Goal: Transaction & Acquisition: Purchase product/service

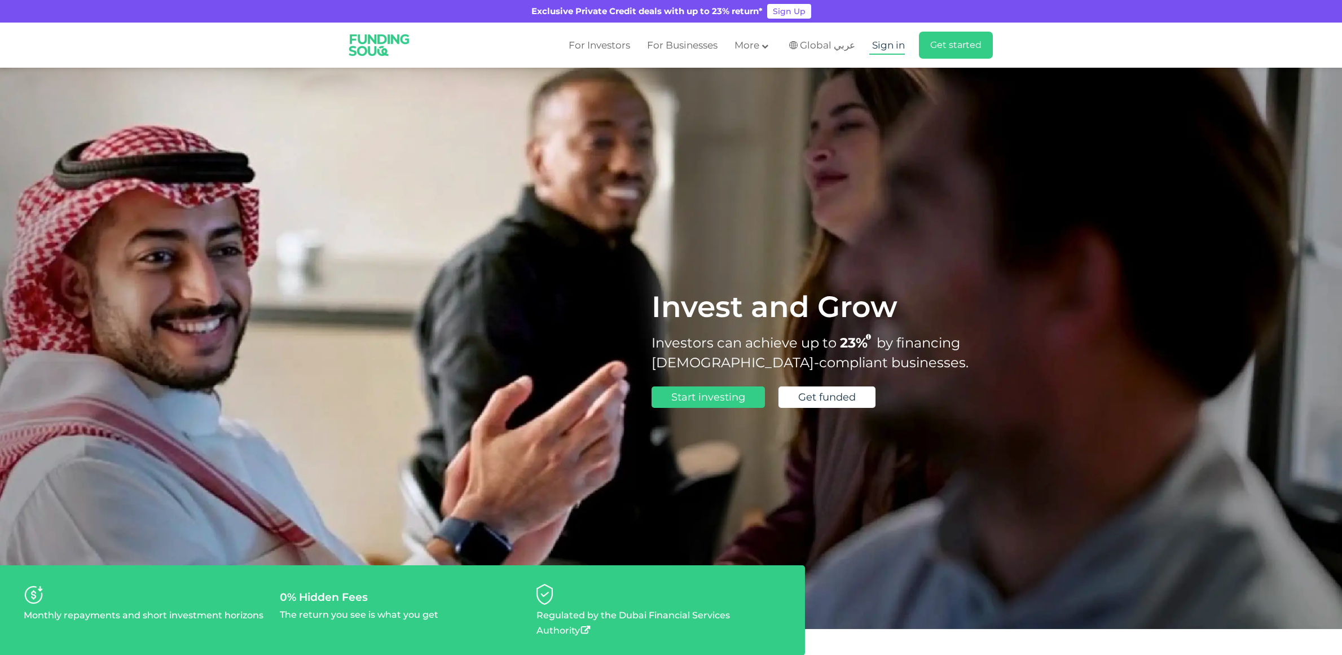
click at [887, 50] on span "Sign in" at bounding box center [888, 44] width 33 height 11
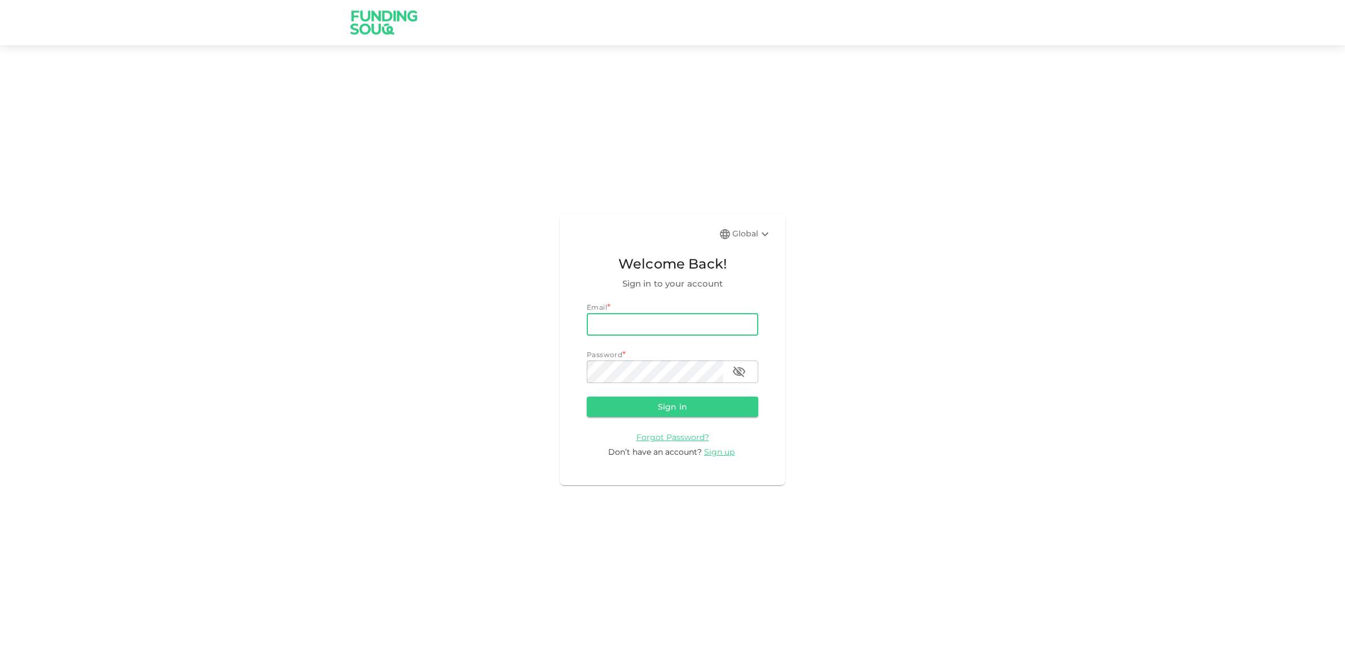
click at [610, 331] on input "email" at bounding box center [672, 324] width 171 height 23
type input "markdhooper@gmail.com"
click at [631, 406] on button "Sign in" at bounding box center [672, 407] width 171 height 20
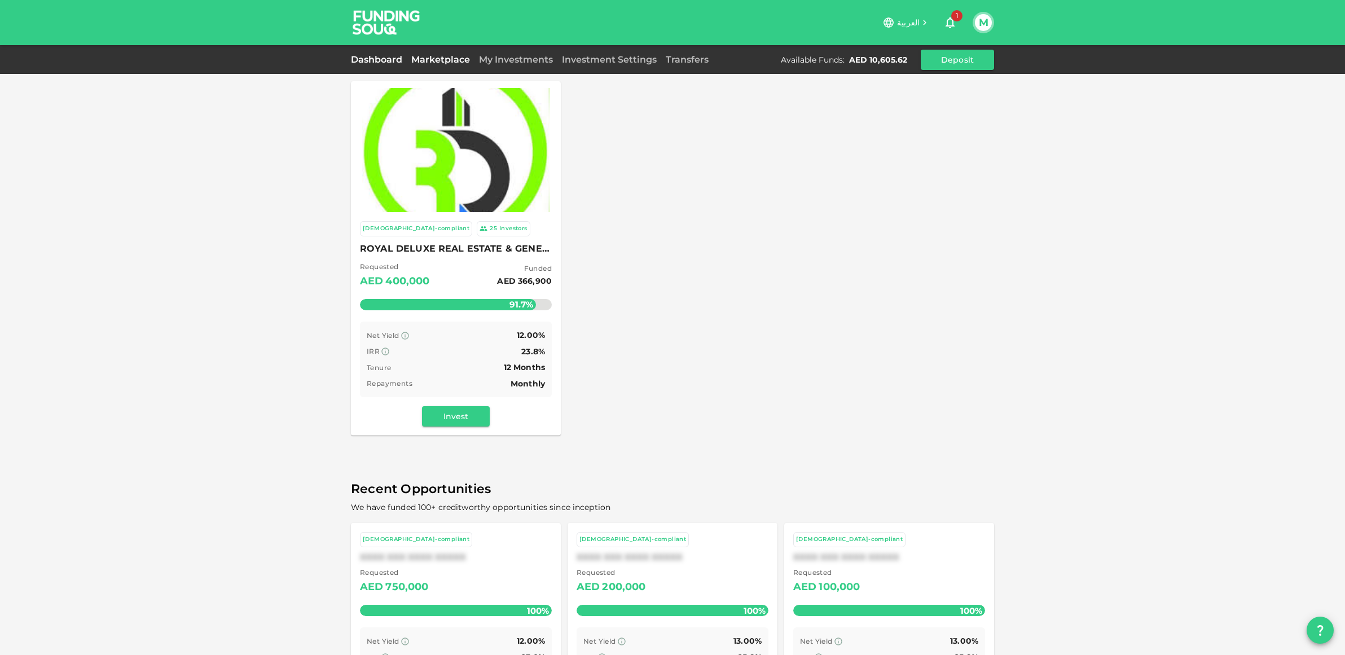
click at [367, 64] on link "Dashboard" at bounding box center [379, 59] width 56 height 11
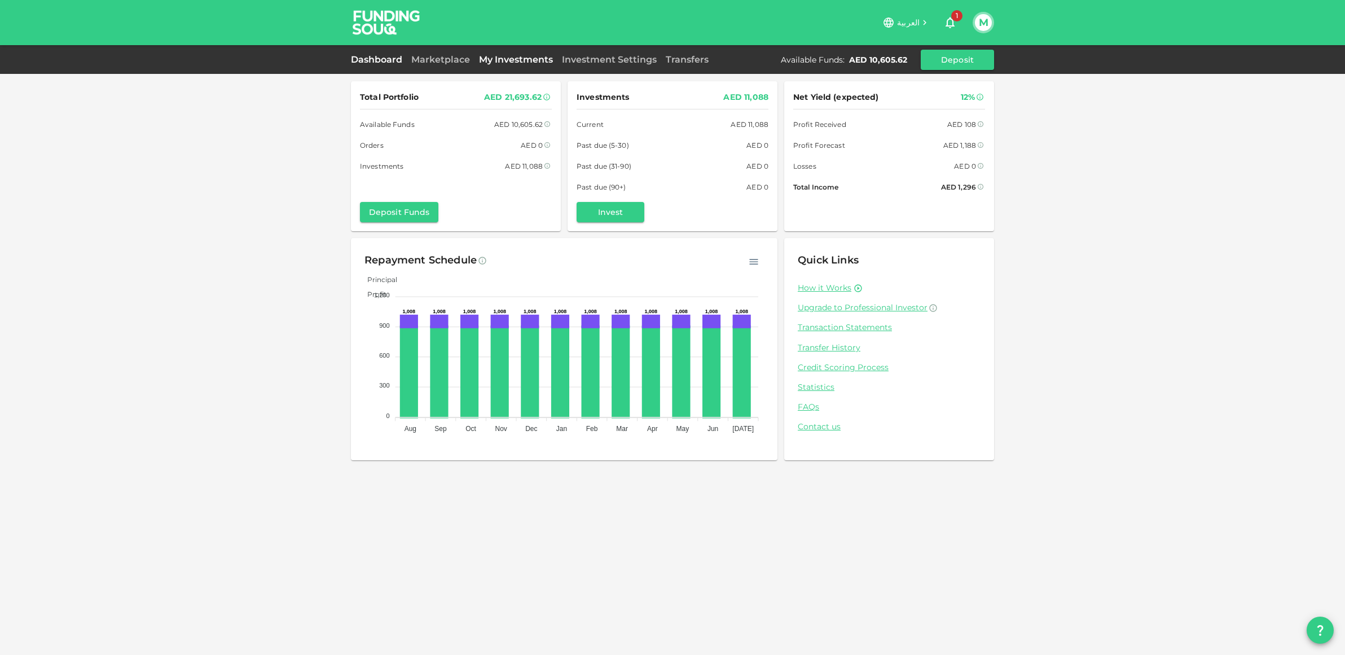
click at [495, 59] on link "My Investments" at bounding box center [515, 59] width 83 height 11
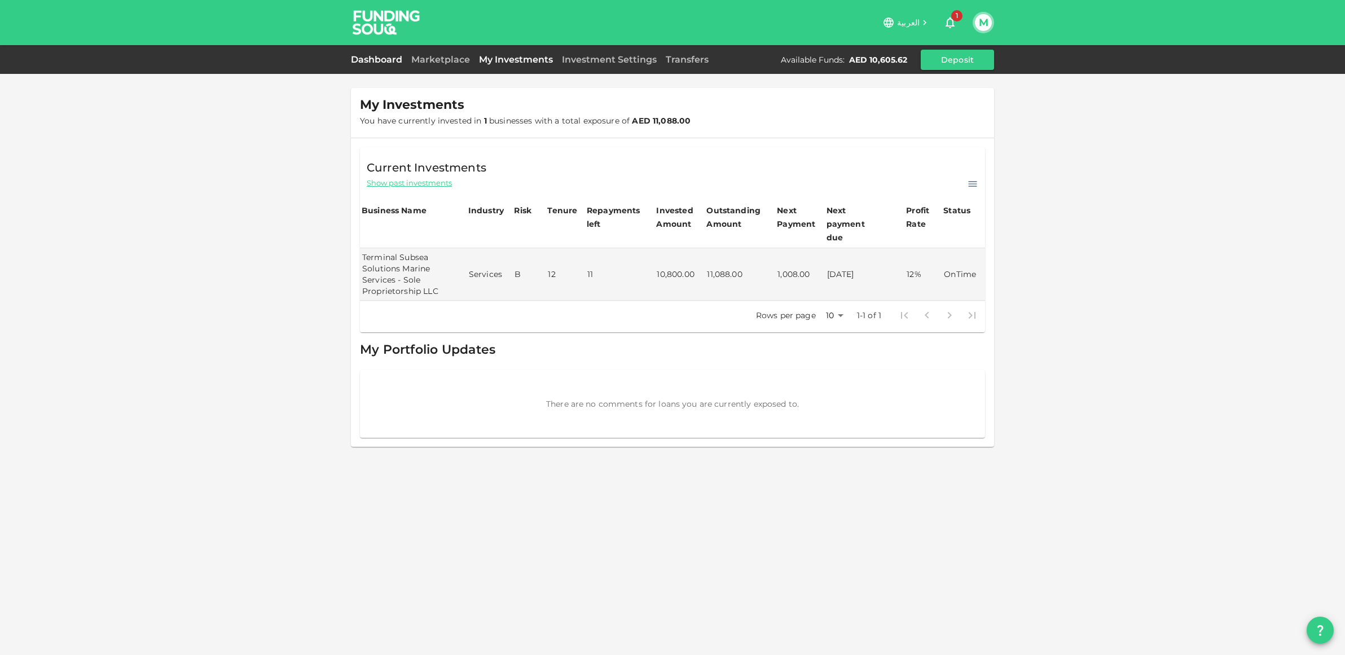
click at [382, 61] on link "Dashboard" at bounding box center [379, 59] width 56 height 11
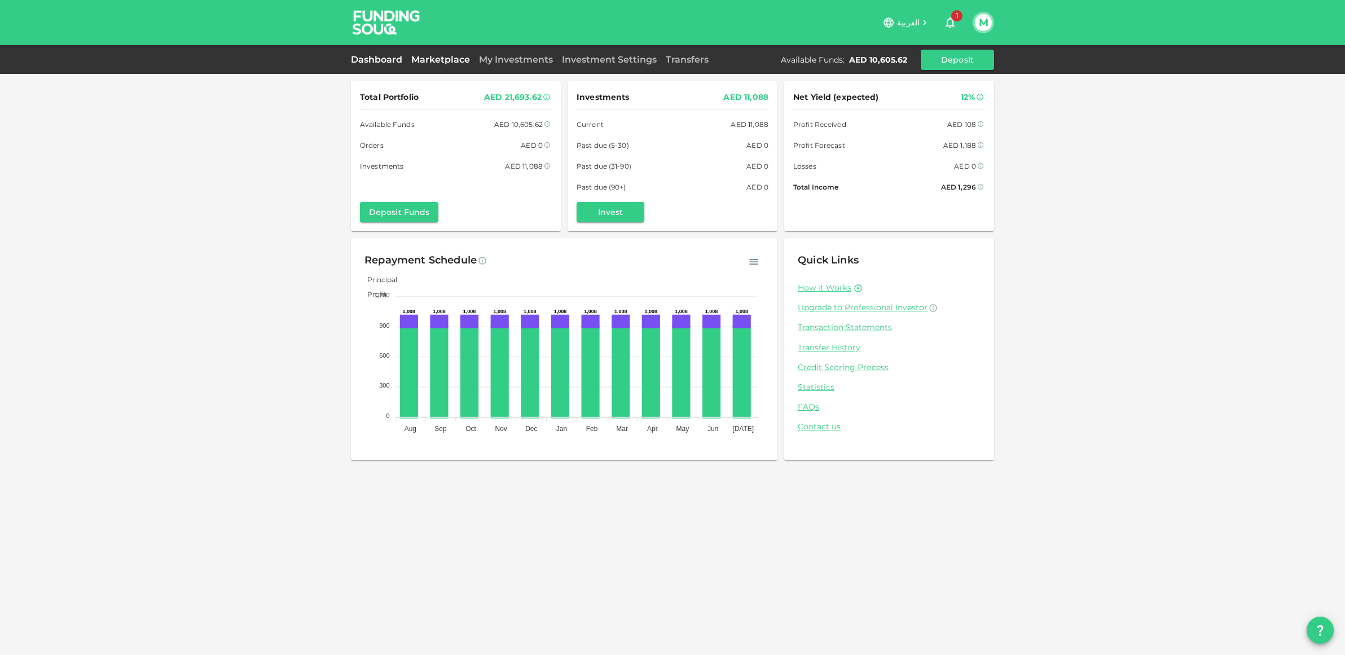
click at [450, 60] on link "Marketplace" at bounding box center [441, 59] width 68 height 11
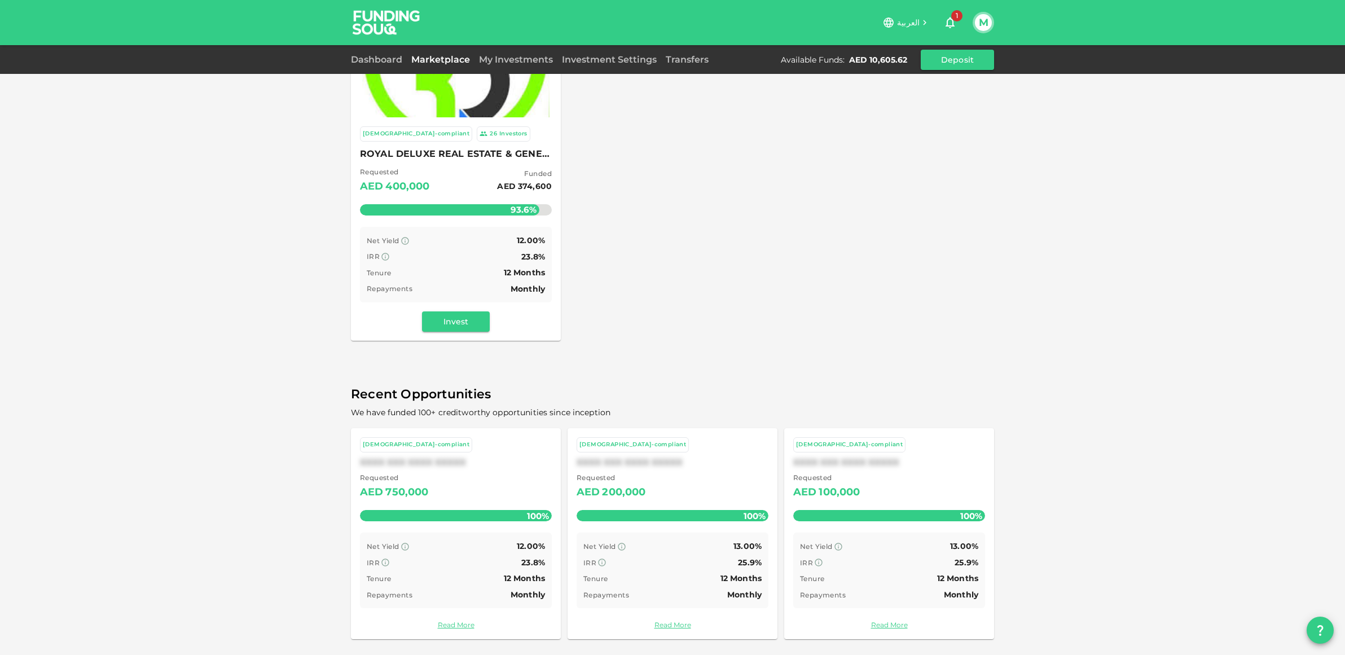
scroll to position [39, 0]
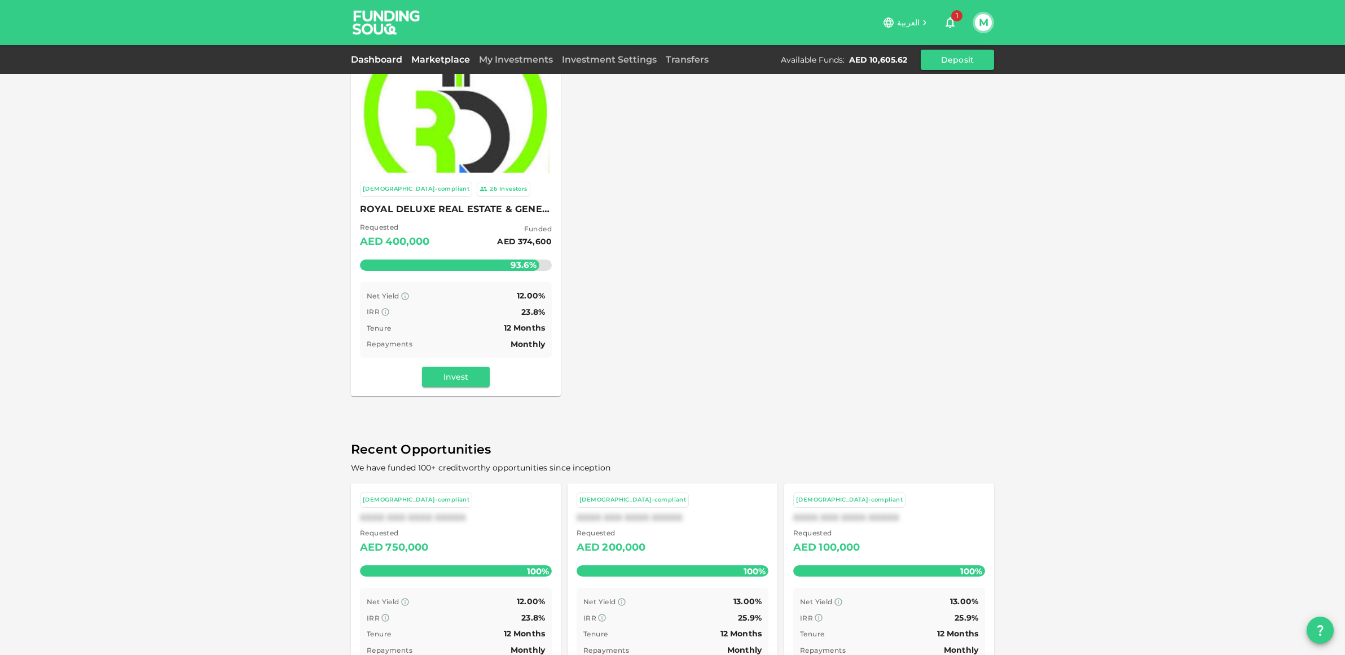
click at [371, 63] on link "Dashboard" at bounding box center [379, 59] width 56 height 11
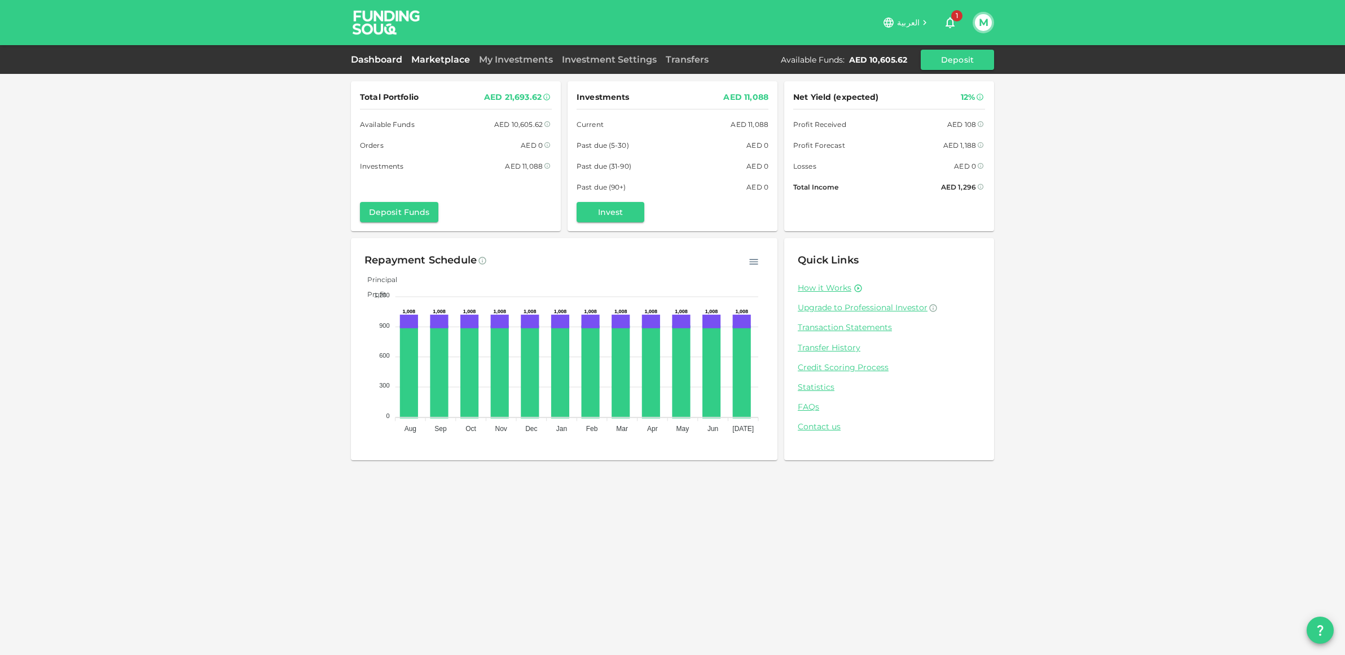
click at [425, 58] on link "Marketplace" at bounding box center [441, 59] width 68 height 11
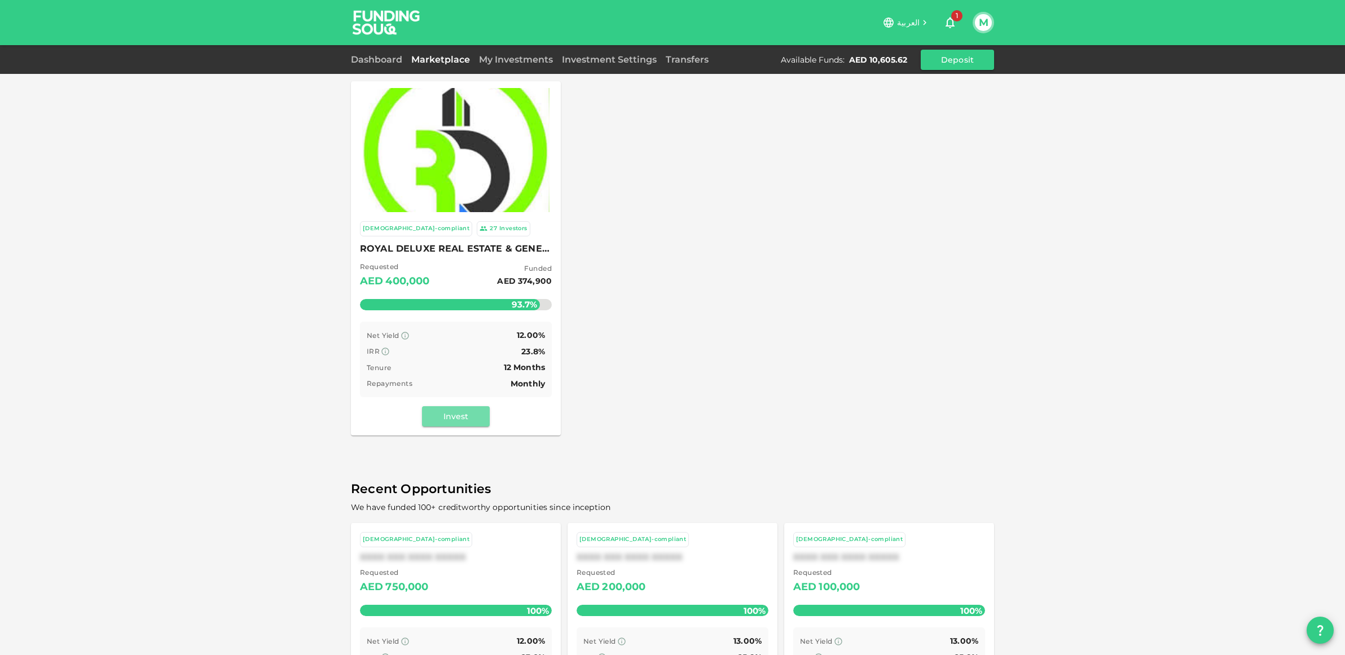
click at [450, 414] on button "Invest" at bounding box center [456, 416] width 68 height 20
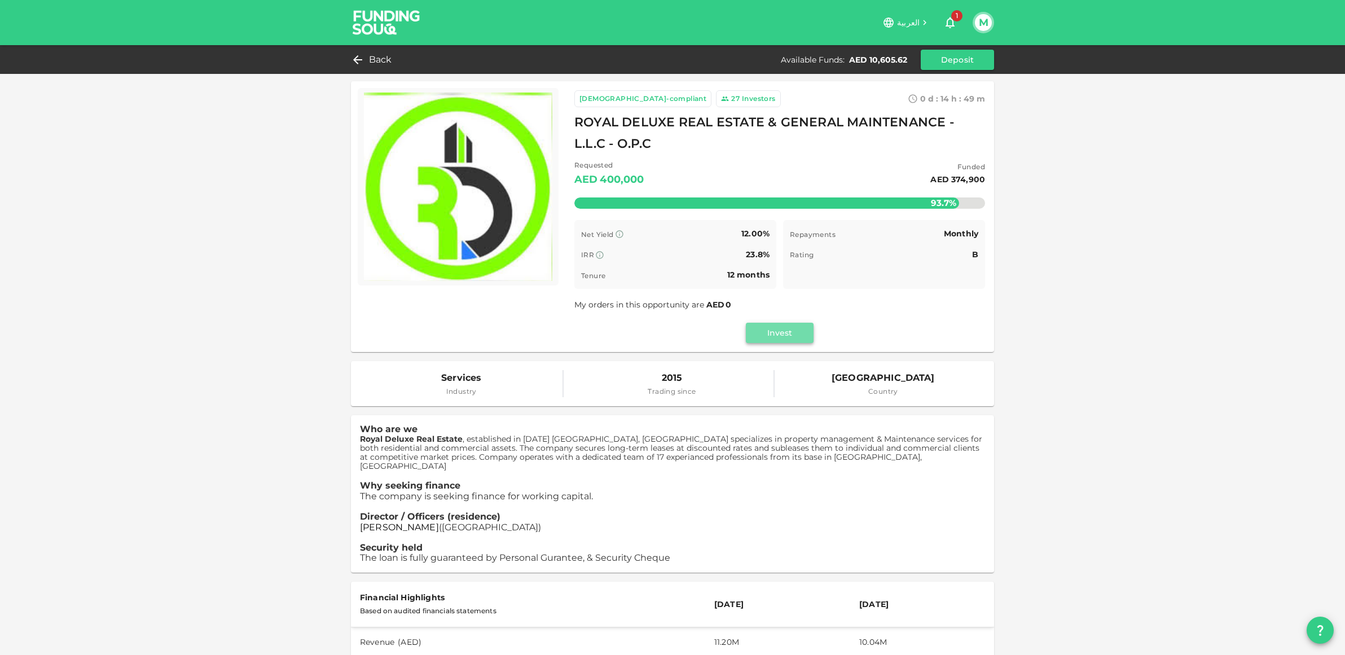
click at [798, 332] on button "Invest" at bounding box center [780, 333] width 68 height 20
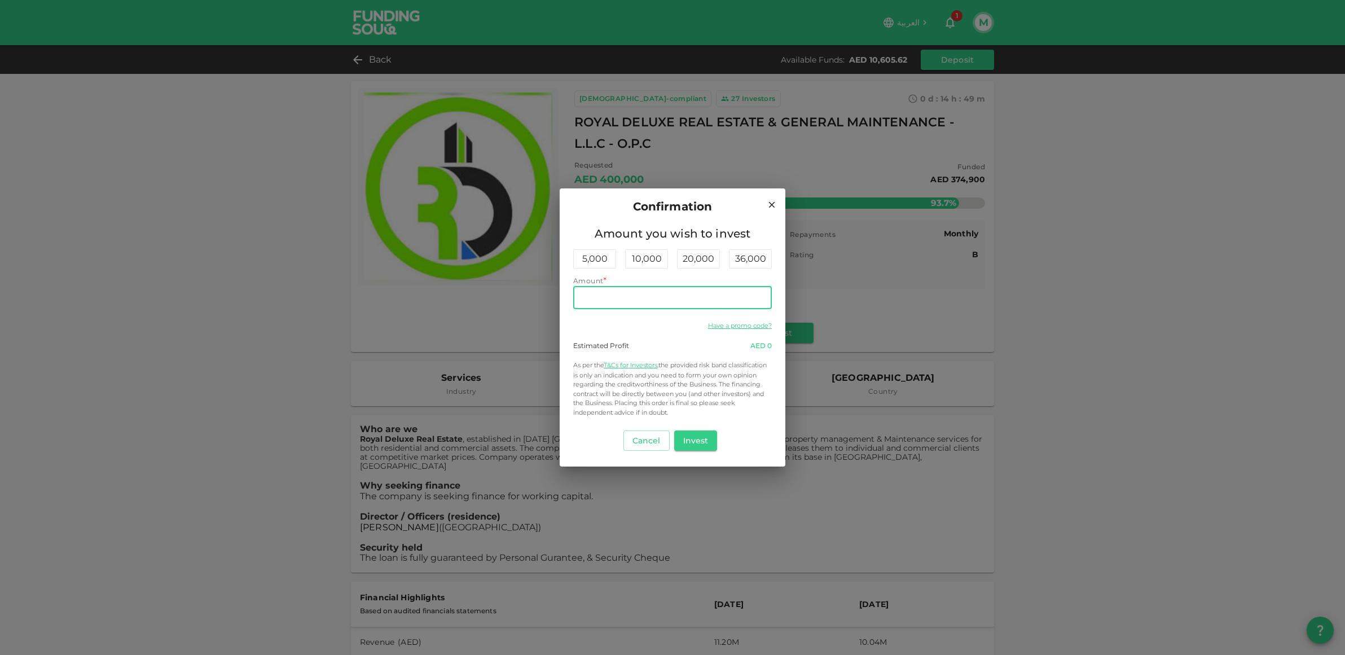
click at [633, 298] on input "Amount" at bounding box center [672, 298] width 199 height 23
click at [661, 329] on div "Have a promo code?" at bounding box center [672, 325] width 199 height 14
click at [648, 257] on div "10,000" at bounding box center [646, 258] width 43 height 19
click at [604, 261] on div "5,000" at bounding box center [594, 258] width 43 height 19
click at [615, 294] on input "5,000" at bounding box center [672, 298] width 199 height 23
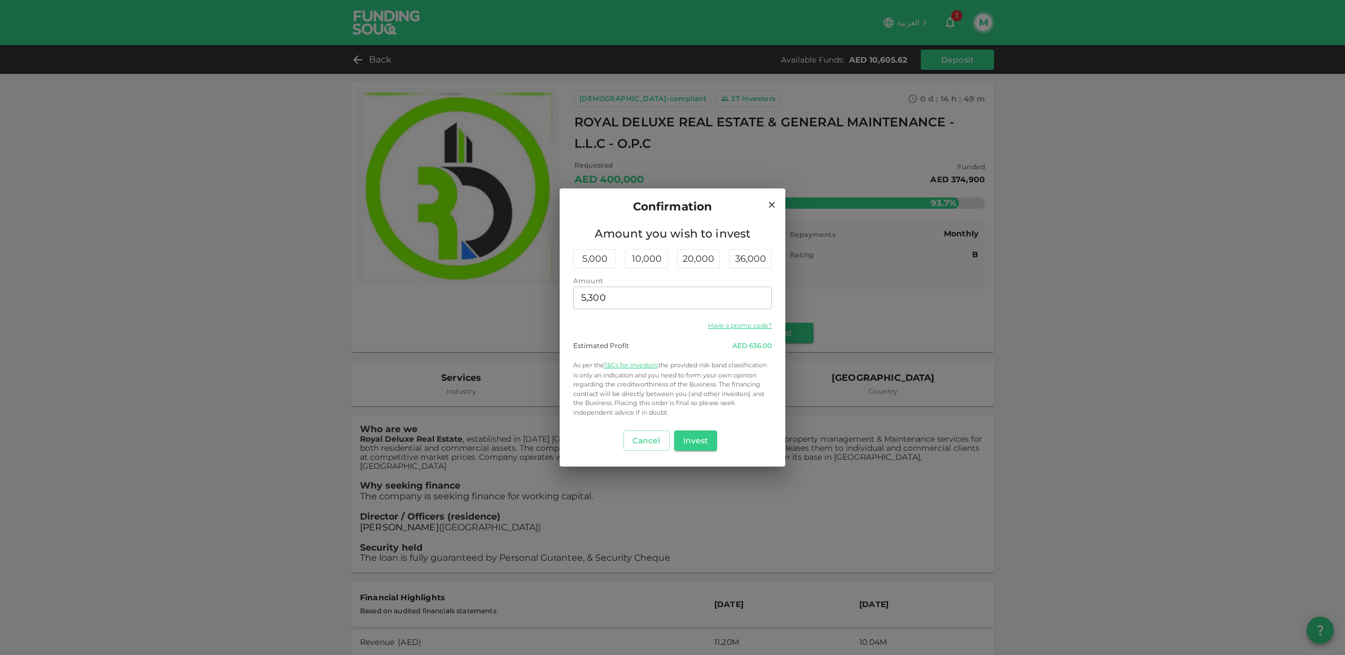
click at [643, 325] on div "Have a promo code?" at bounding box center [672, 325] width 199 height 14
click at [618, 300] on input "5,300" at bounding box center [672, 298] width 199 height 23
type input "5"
type input "5,300"
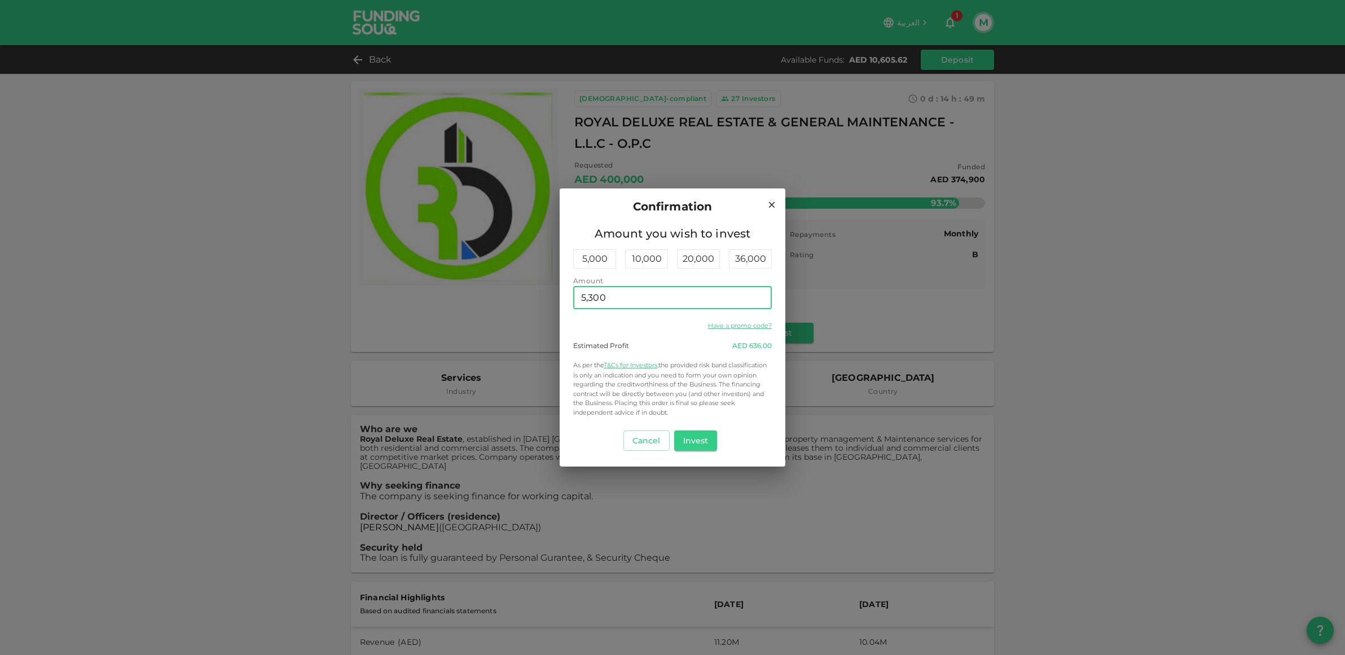
click at [650, 329] on div "Have a promo code?" at bounding box center [672, 325] width 199 height 14
click at [694, 442] on button "Invest" at bounding box center [695, 440] width 43 height 20
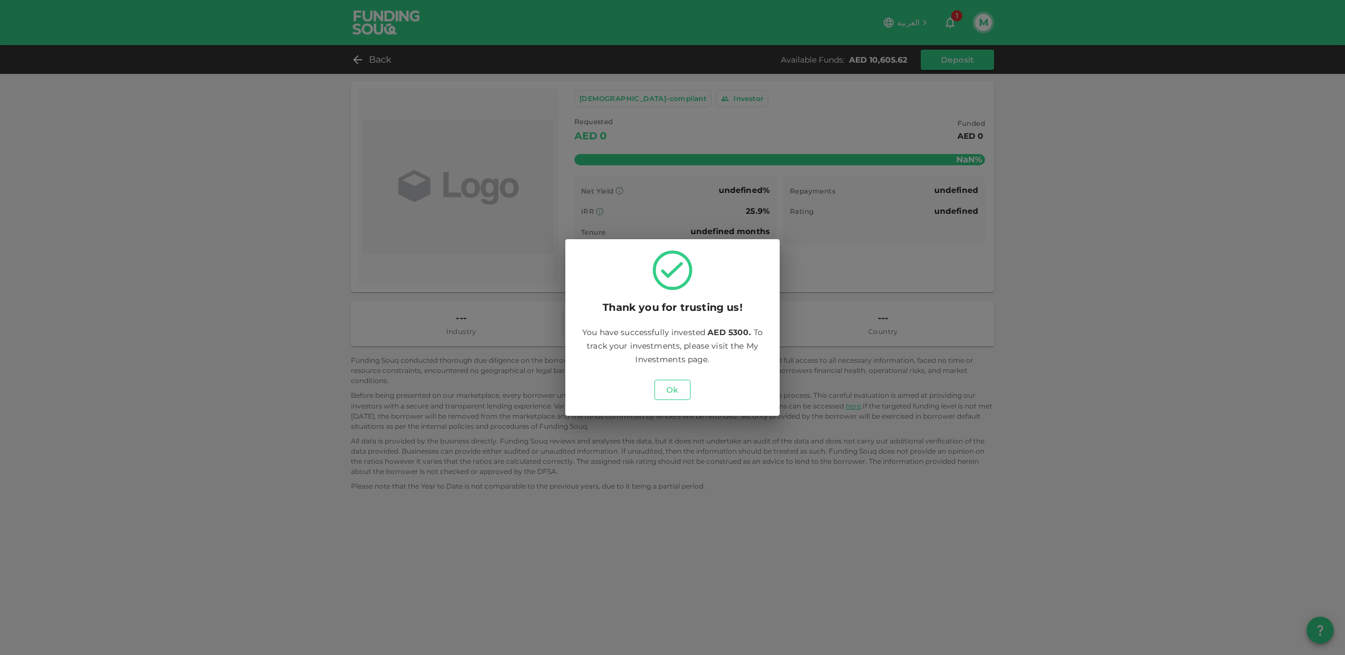
click at [667, 386] on button "Ok" at bounding box center [672, 390] width 36 height 20
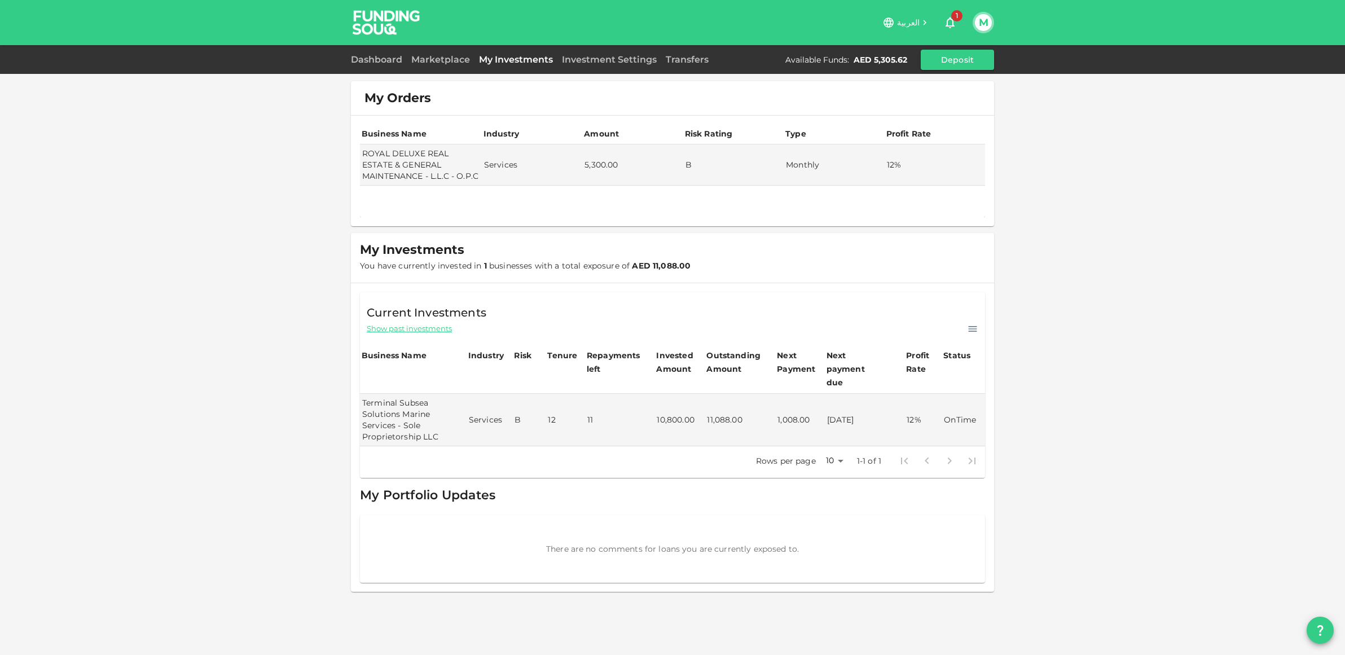
click at [520, 59] on link "My Investments" at bounding box center [515, 59] width 83 height 11
click at [386, 60] on link "Dashboard" at bounding box center [379, 59] width 56 height 11
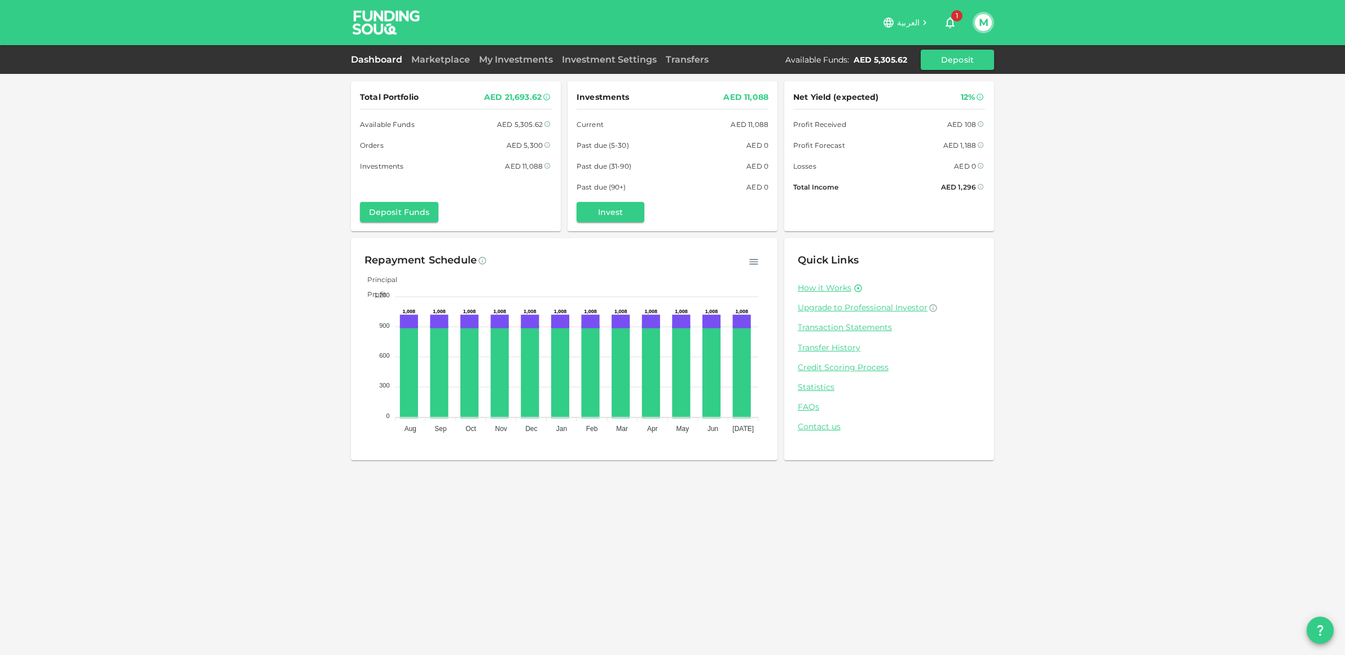
click at [688, 64] on link "Transfers" at bounding box center [687, 59] width 52 height 11
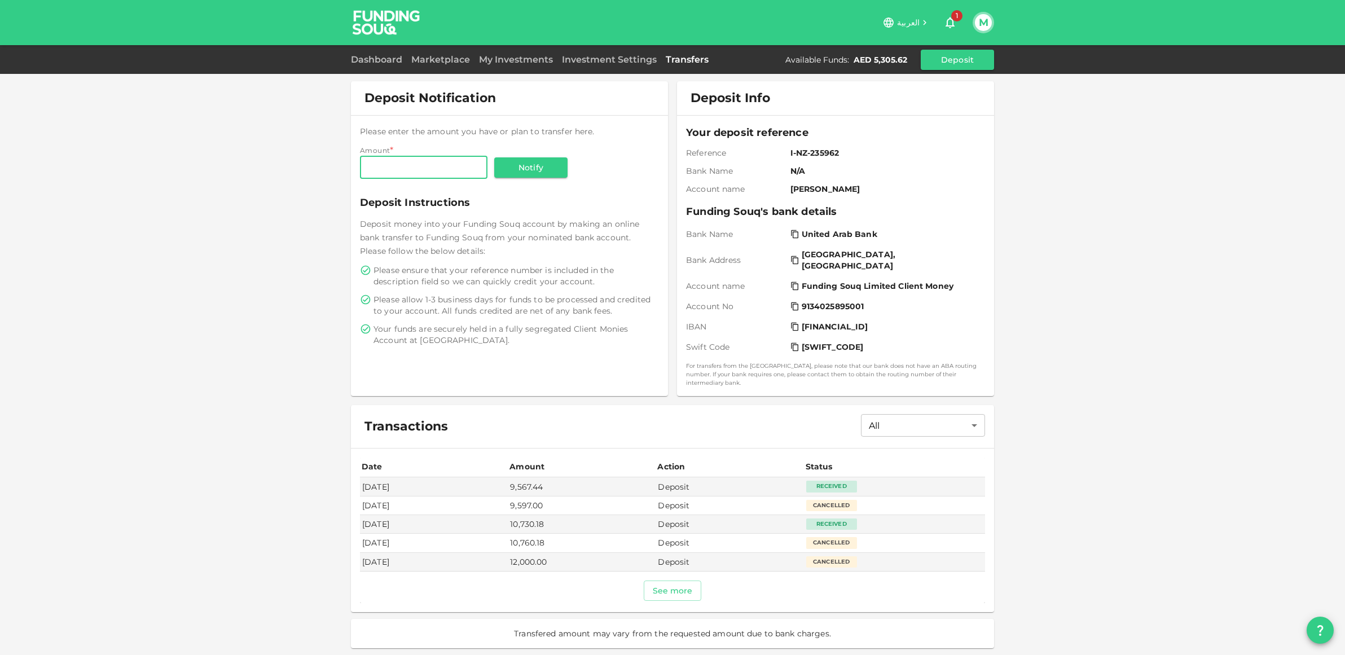
scroll to position [37, 0]
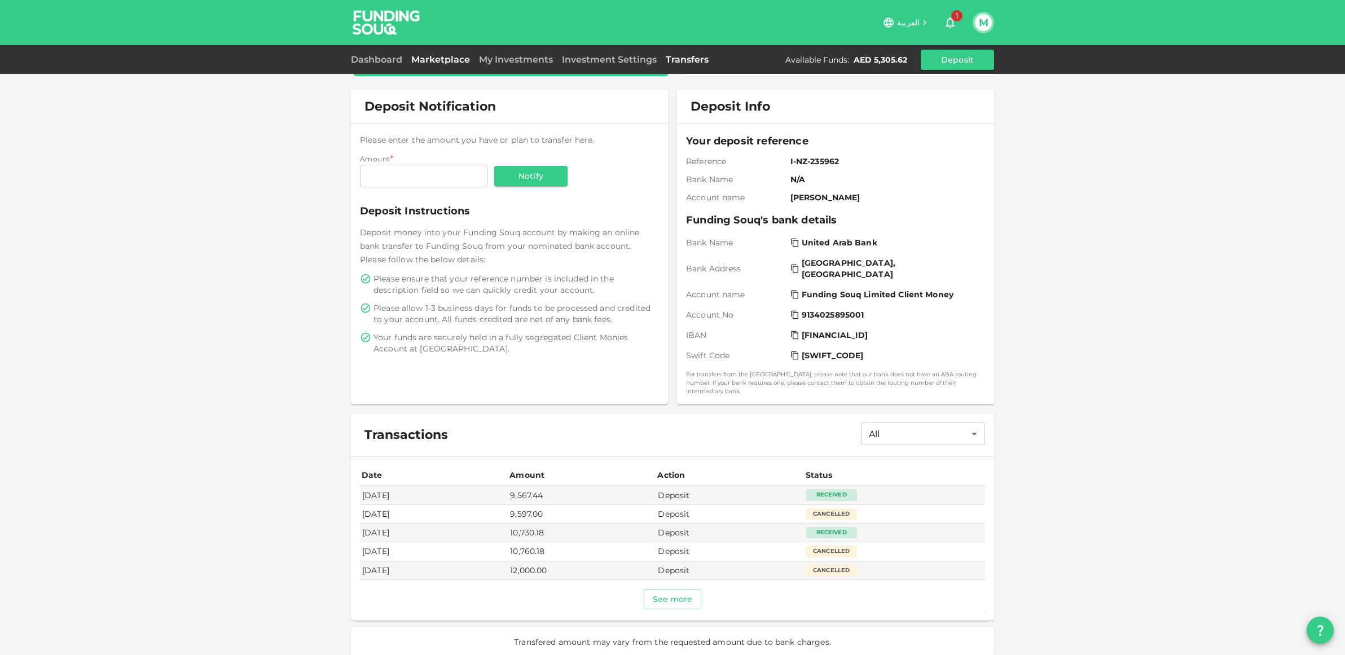
click at [442, 65] on div "Marketplace" at bounding box center [441, 60] width 68 height 14
click at [388, 62] on link "Dashboard" at bounding box center [379, 59] width 56 height 11
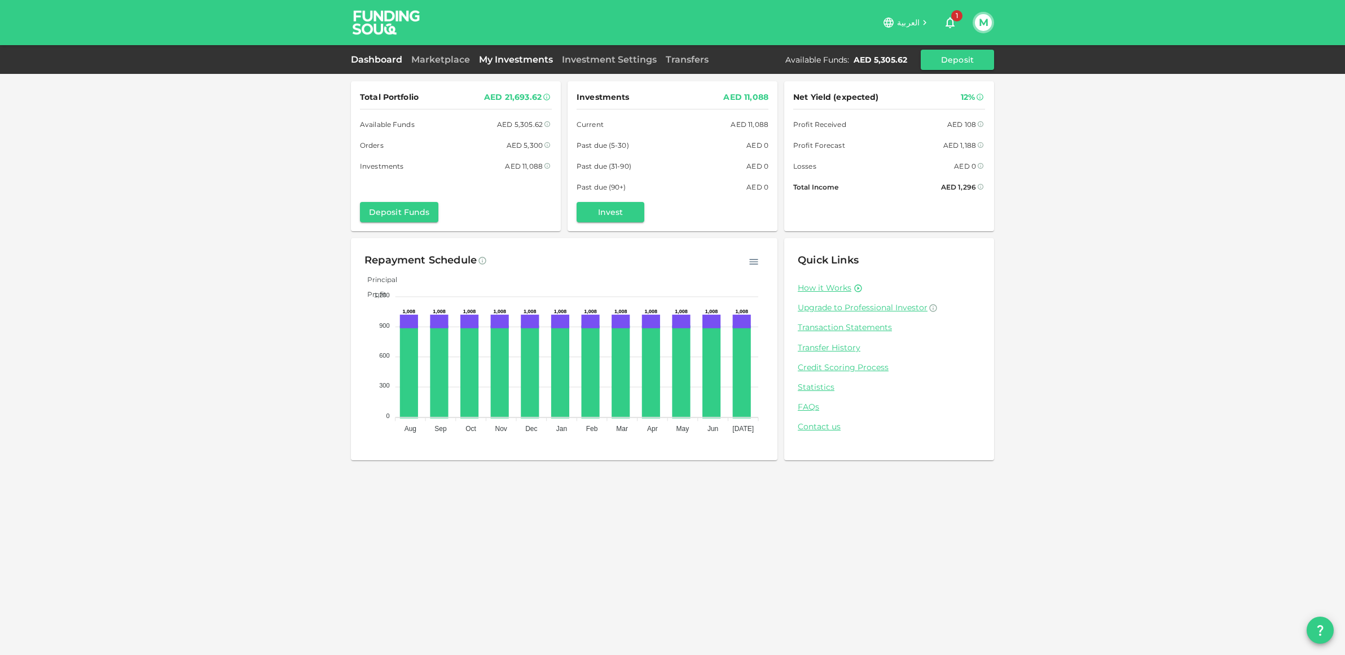
click at [517, 61] on link "My Investments" at bounding box center [515, 59] width 83 height 11
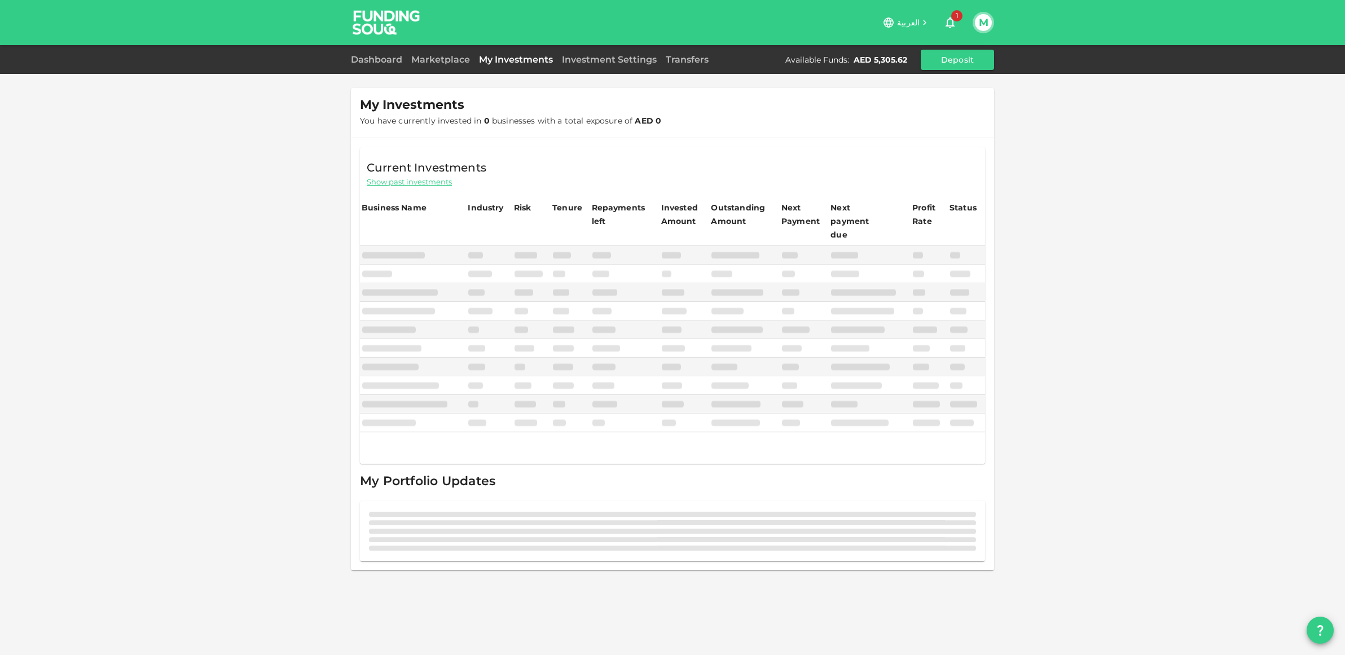
click at [367, 23] on img at bounding box center [386, 22] width 85 height 45
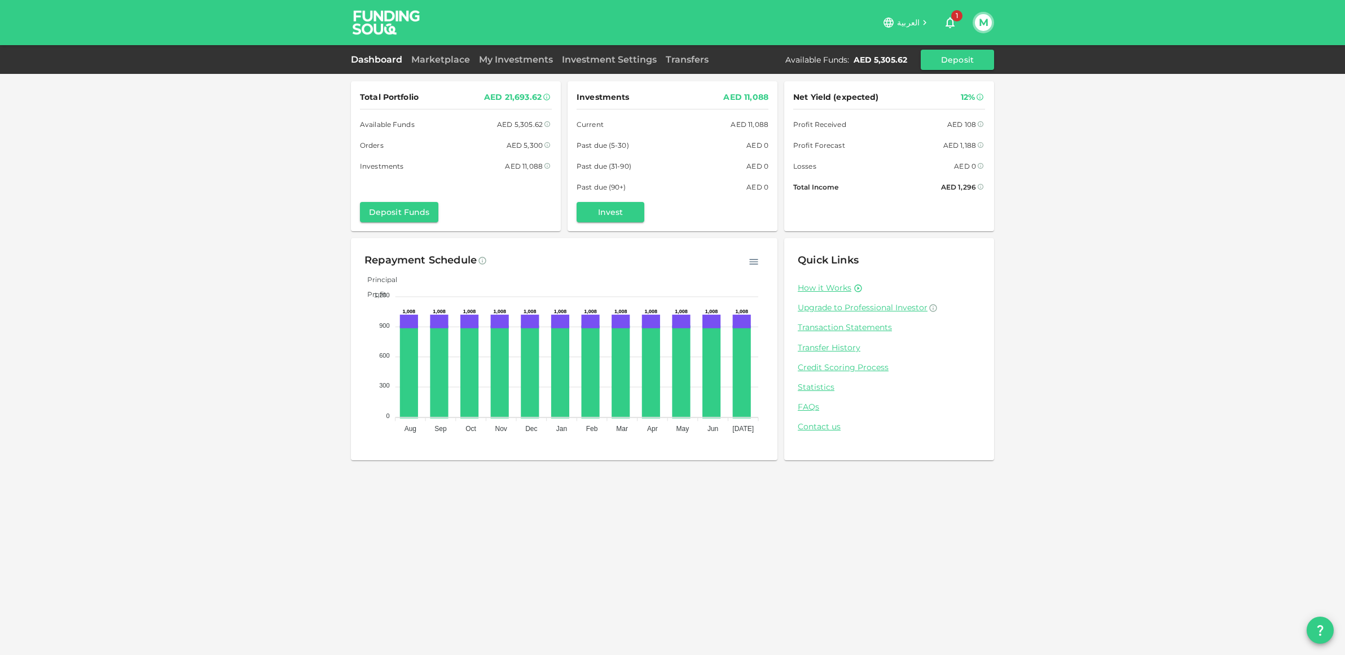
click at [514, 57] on link "My Investments" at bounding box center [515, 59] width 83 height 11
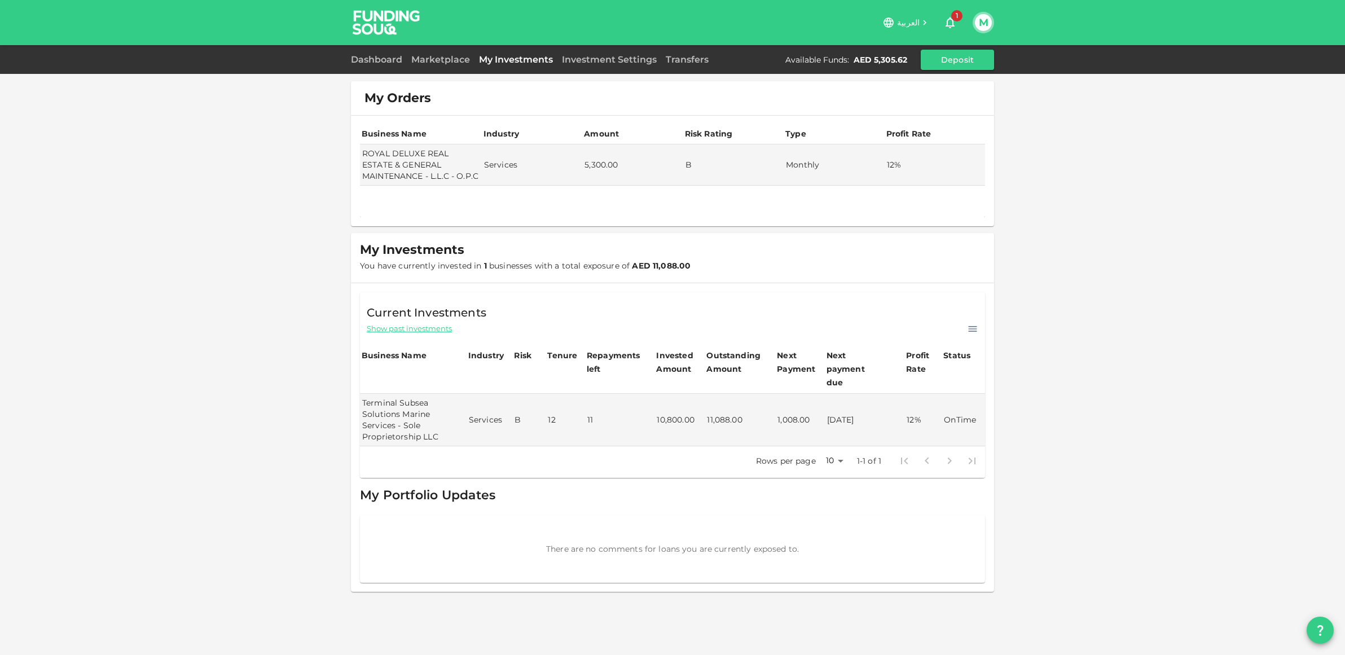
click at [382, 16] on img at bounding box center [386, 22] width 85 height 45
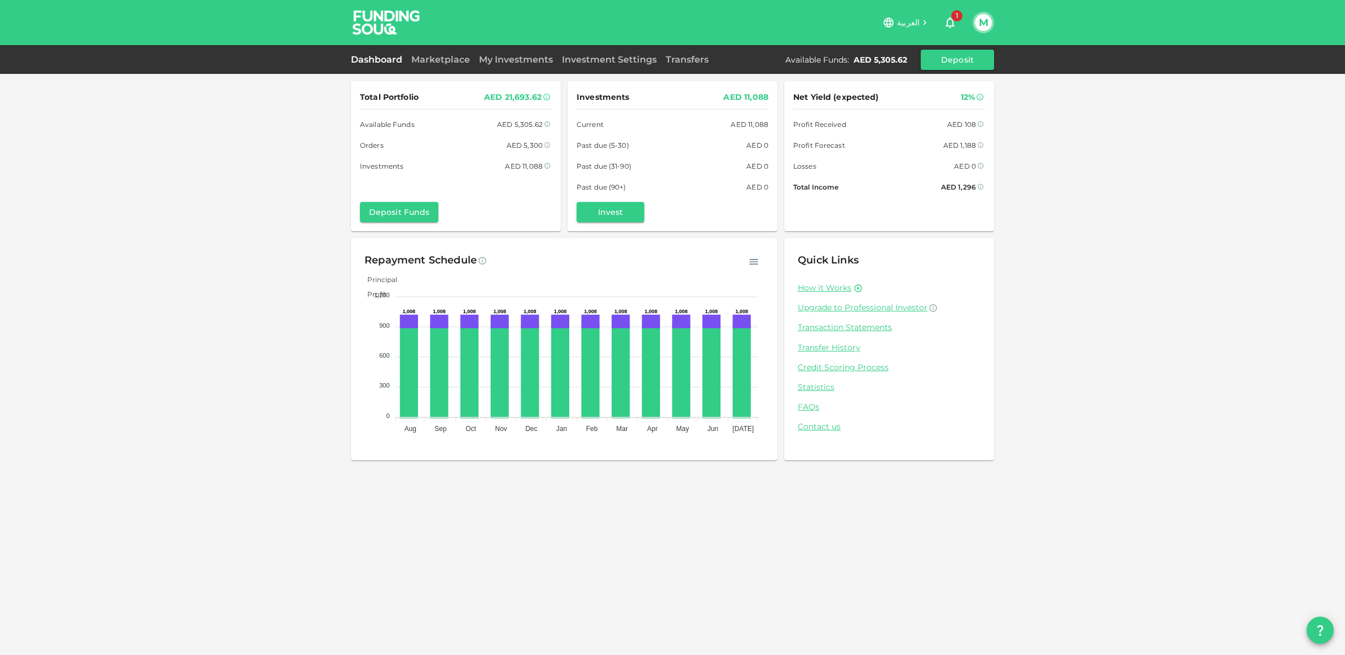
click at [989, 21] on button "M" at bounding box center [983, 22] width 17 height 17
drag, startPoint x: 1031, startPoint y: 222, endPoint x: 1009, endPoint y: 237, distance: 26.8
click at [1031, 222] on div at bounding box center [672, 327] width 1345 height 655
click at [369, 19] on img at bounding box center [386, 22] width 85 height 45
click at [450, 56] on link "Marketplace" at bounding box center [441, 59] width 68 height 11
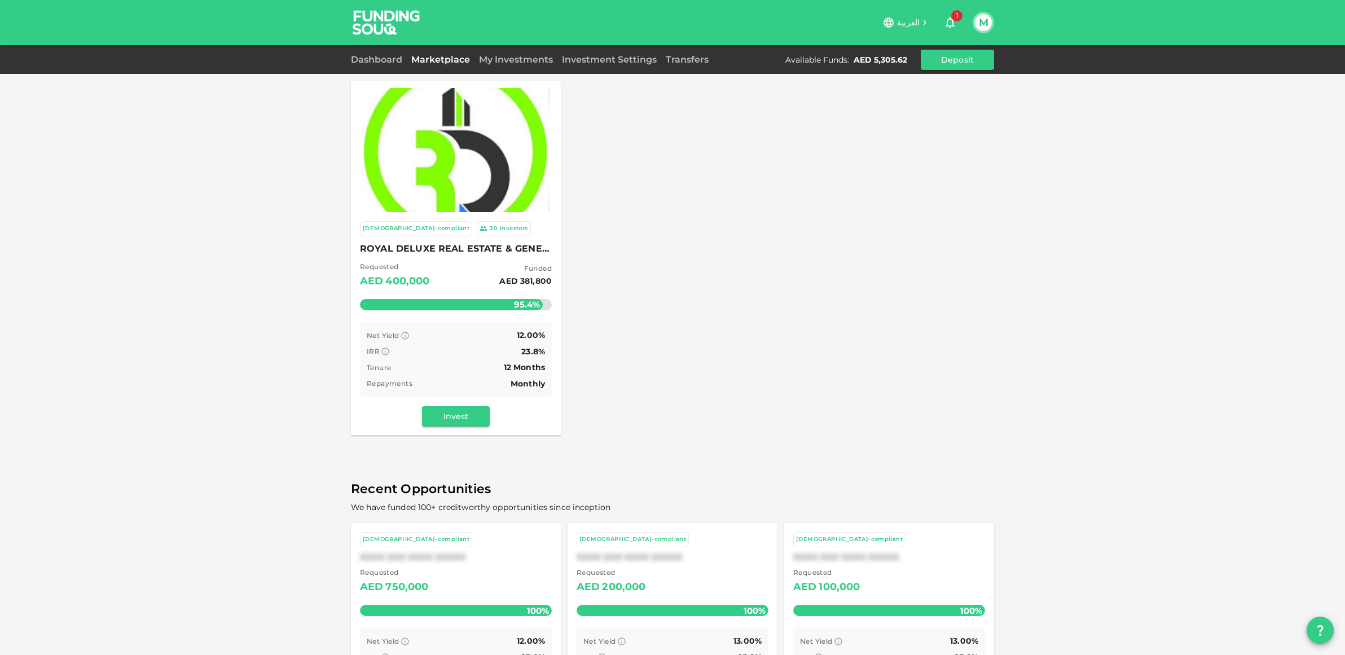
click at [500, 227] on div "Investors" at bounding box center [514, 229] width 28 height 10
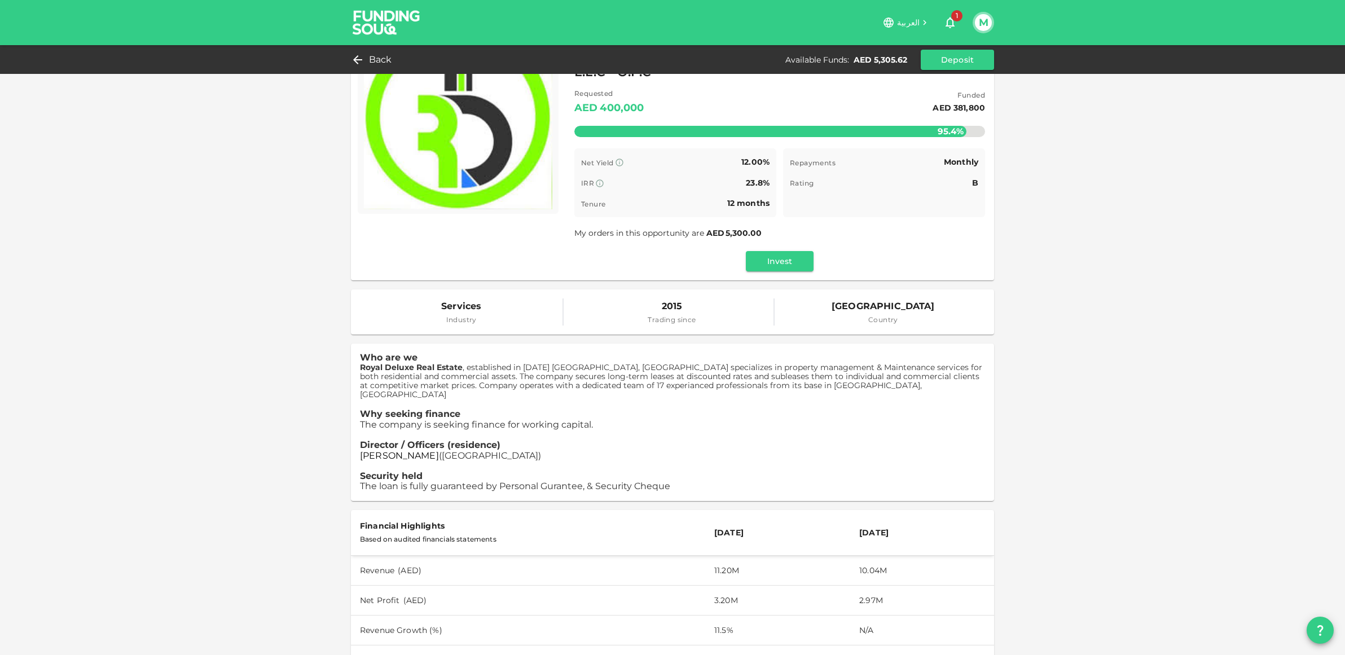
scroll to position [72, 0]
drag, startPoint x: 362, startPoint y: 369, endPoint x: 458, endPoint y: 370, distance: 95.9
click at [458, 370] on strong "Royal Deluxe Real Estate" at bounding box center [411, 367] width 103 height 10
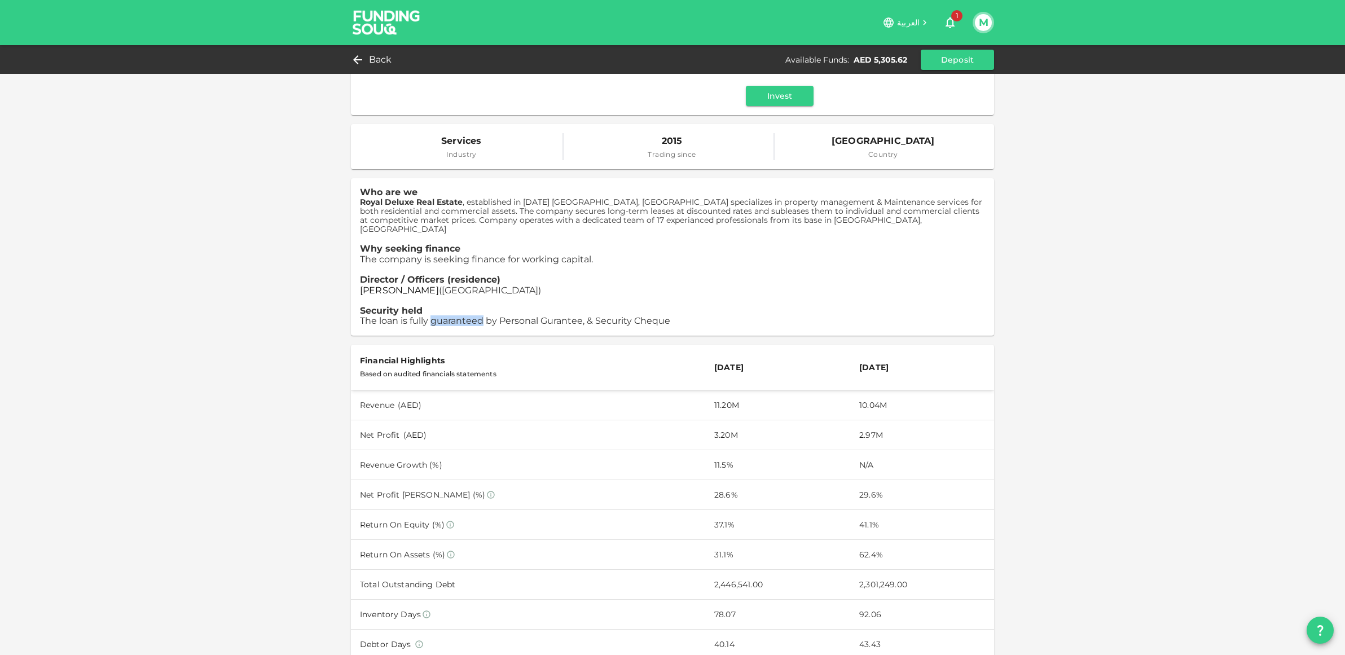
scroll to position [0, 0]
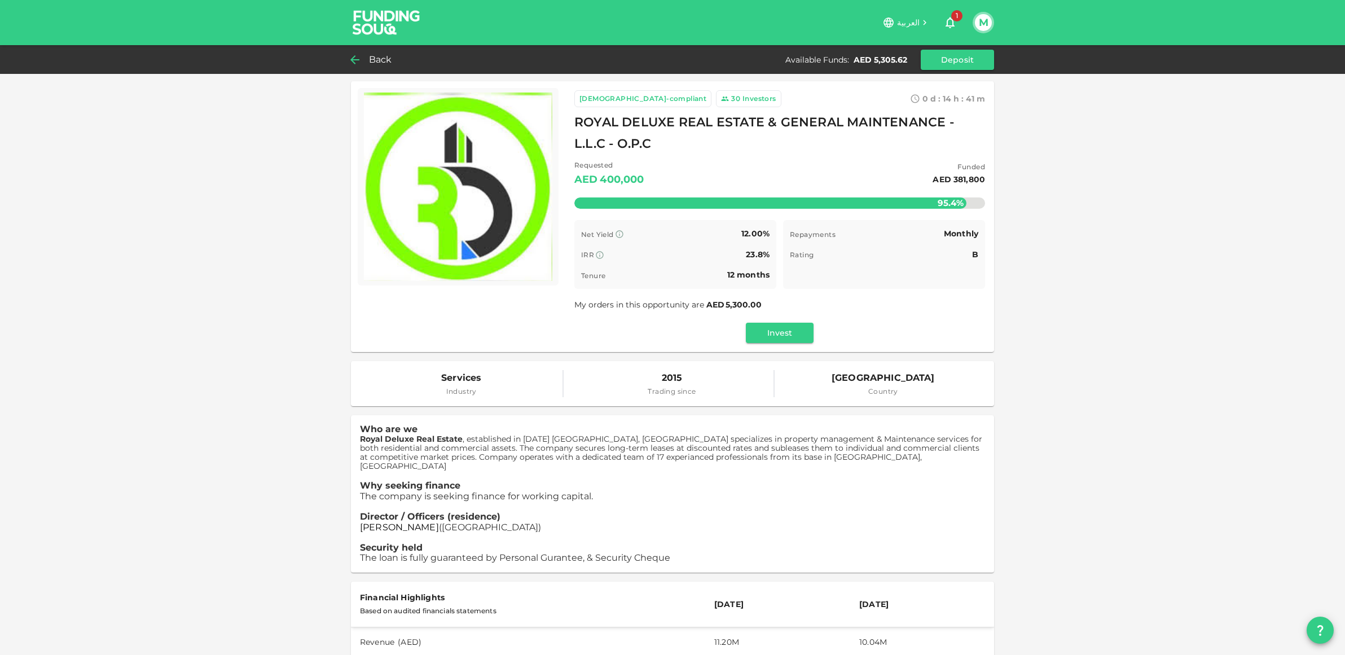
click at [369, 64] on span "Back" at bounding box center [380, 60] width 23 height 16
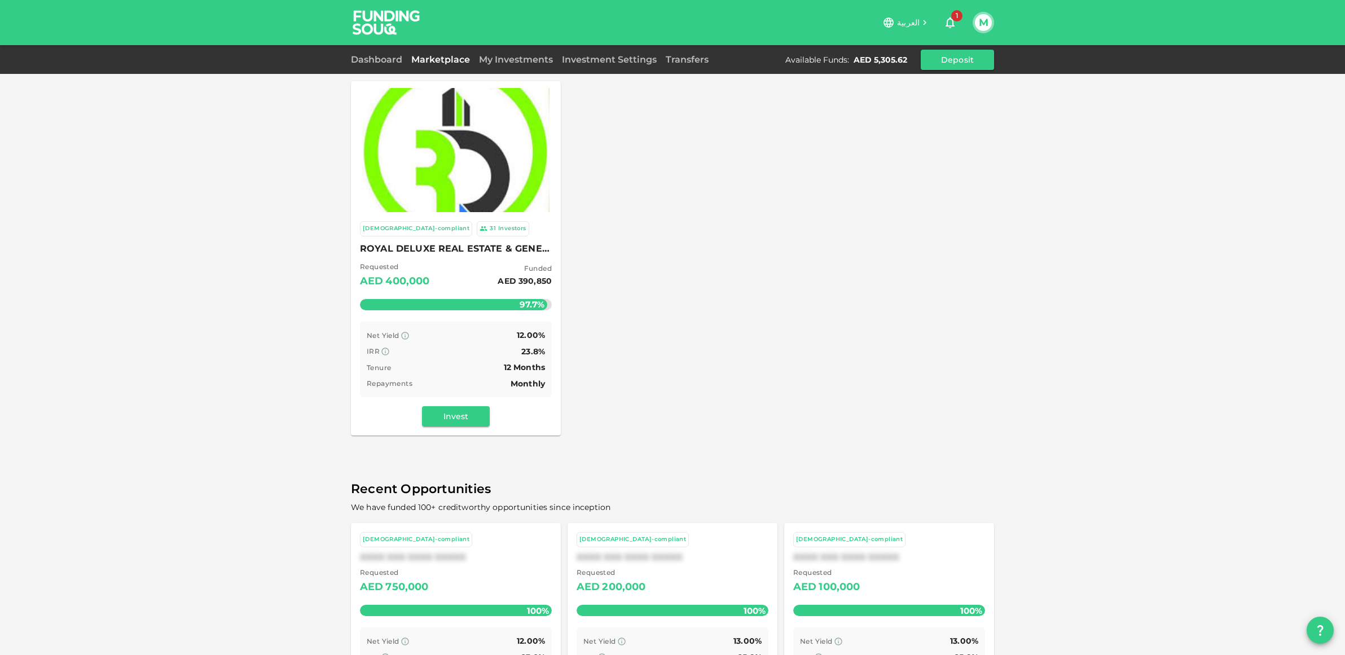
click at [384, 20] on img at bounding box center [386, 22] width 85 height 45
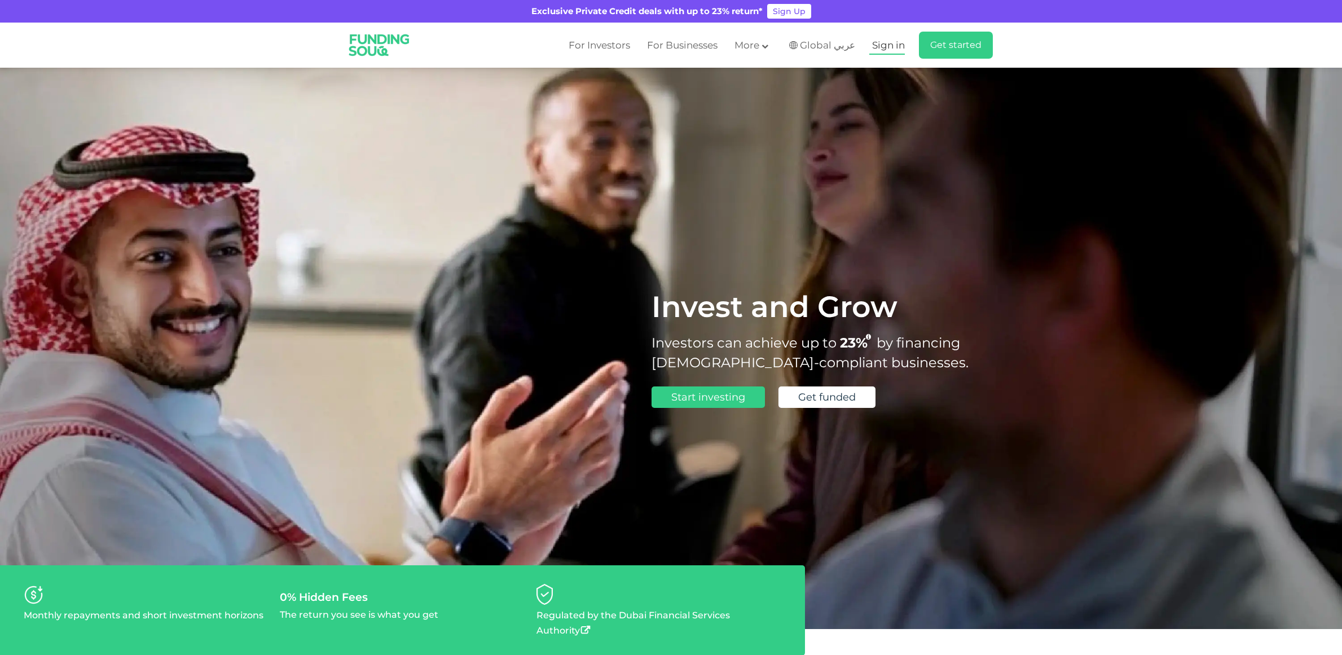
click at [882, 43] on span "Sign in" at bounding box center [888, 44] width 33 height 11
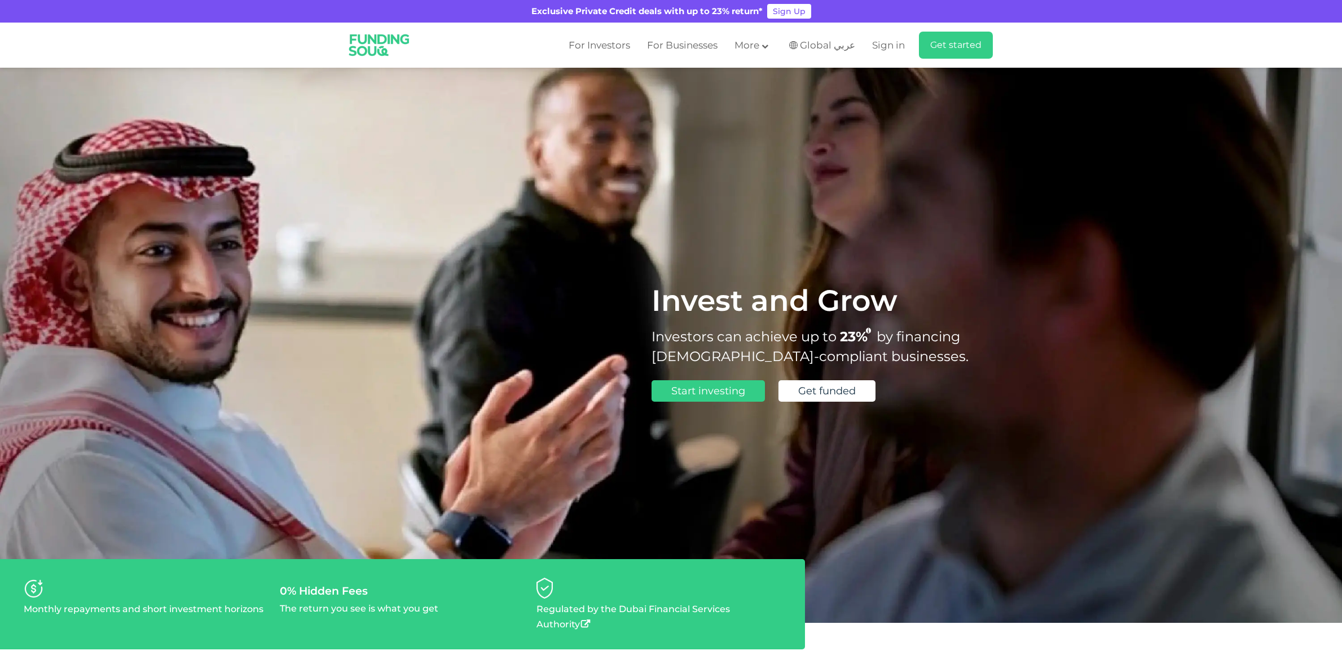
scroll to position [8, 0]
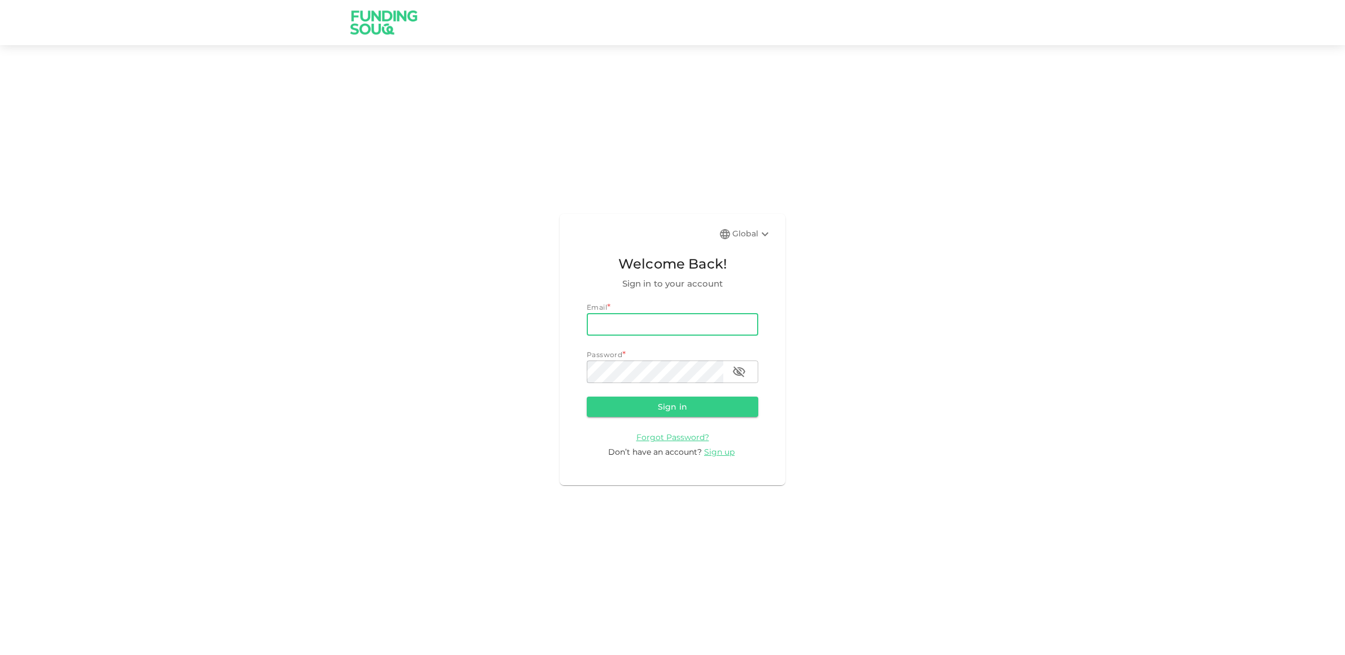
click at [626, 326] on input "email" at bounding box center [672, 324] width 171 height 23
type input "markdhooper@gmail.com"
click at [587, 397] on button "Sign in" at bounding box center [672, 407] width 171 height 20
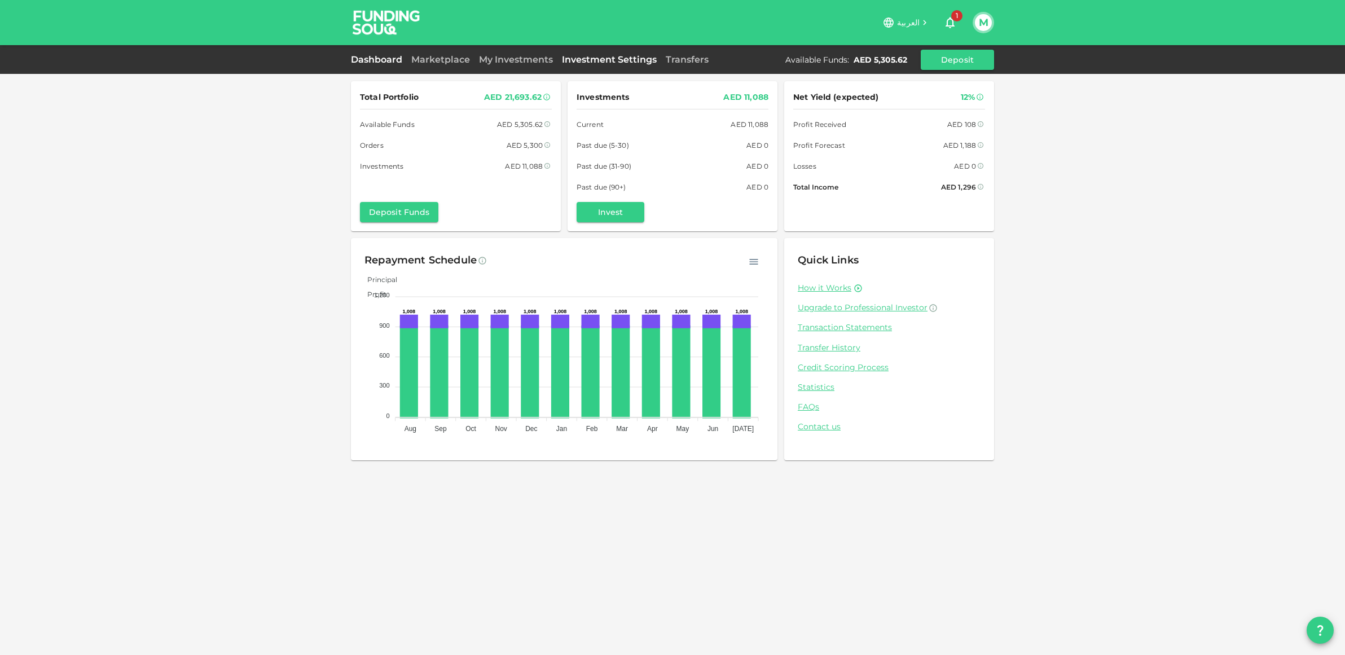
click at [624, 56] on link "Investment Settings" at bounding box center [609, 59] width 104 height 11
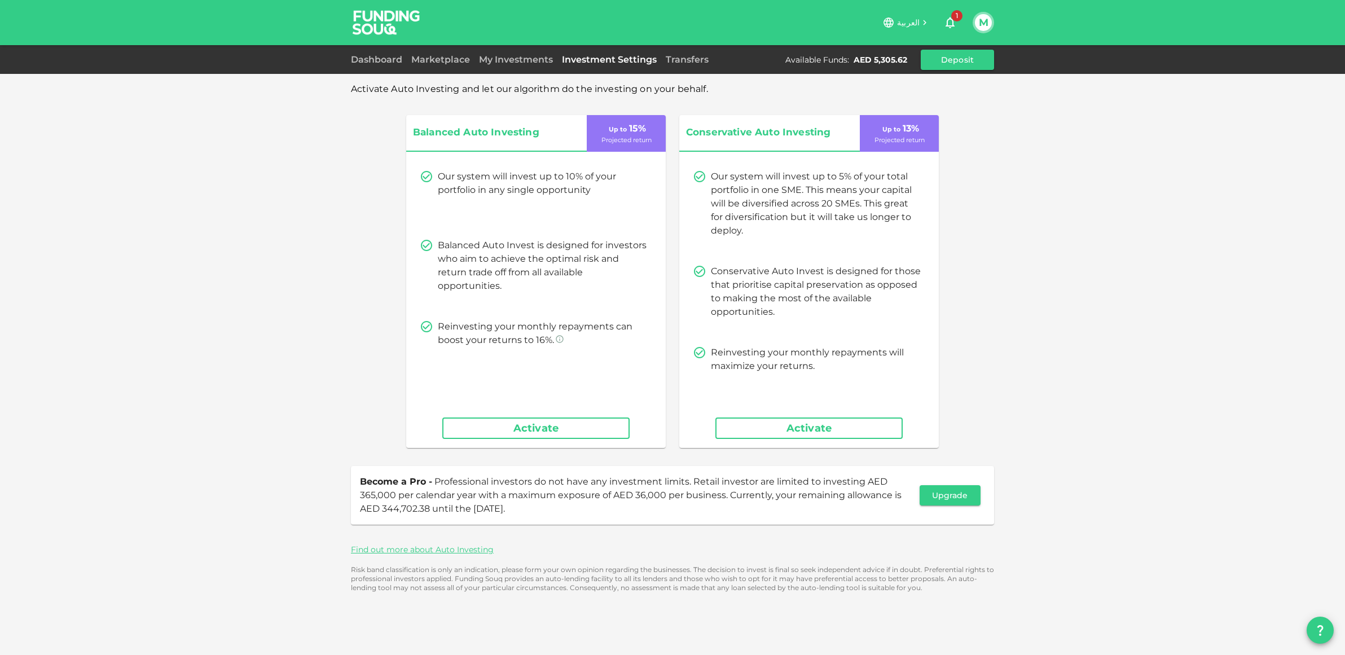
click at [367, 23] on img at bounding box center [386, 22] width 85 height 45
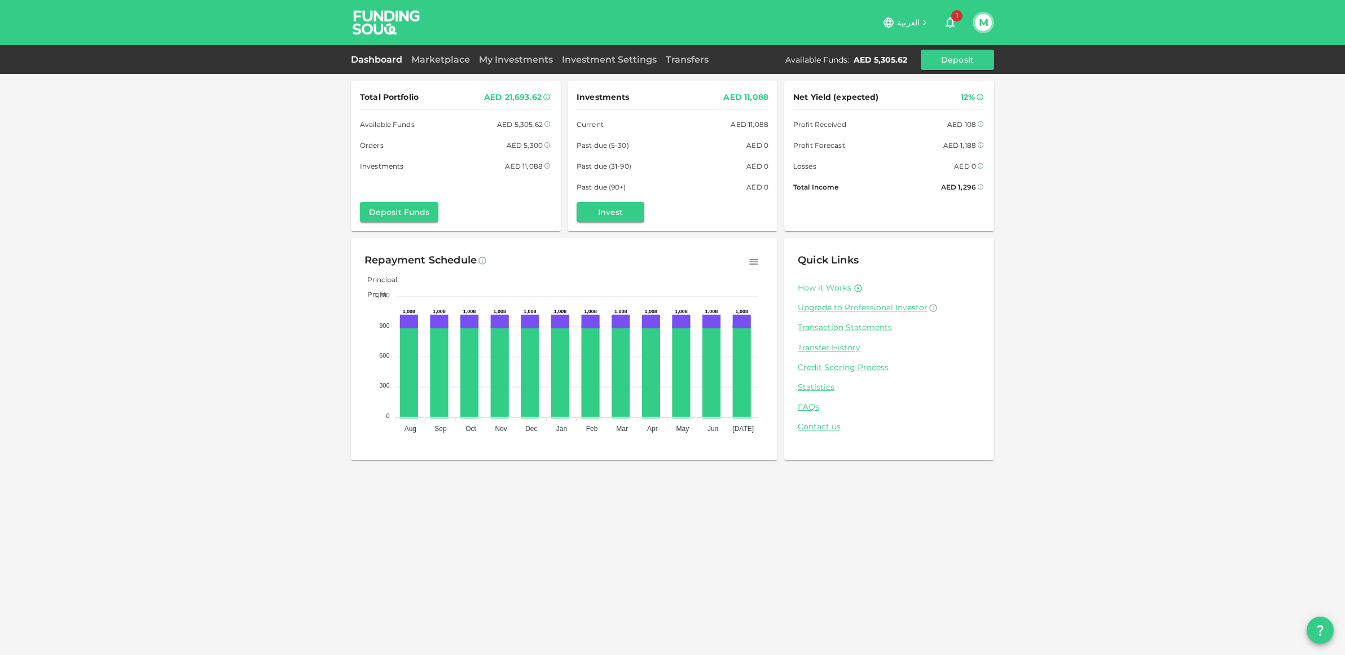
click at [839, 288] on link "How it Works" at bounding box center [825, 288] width 54 height 11
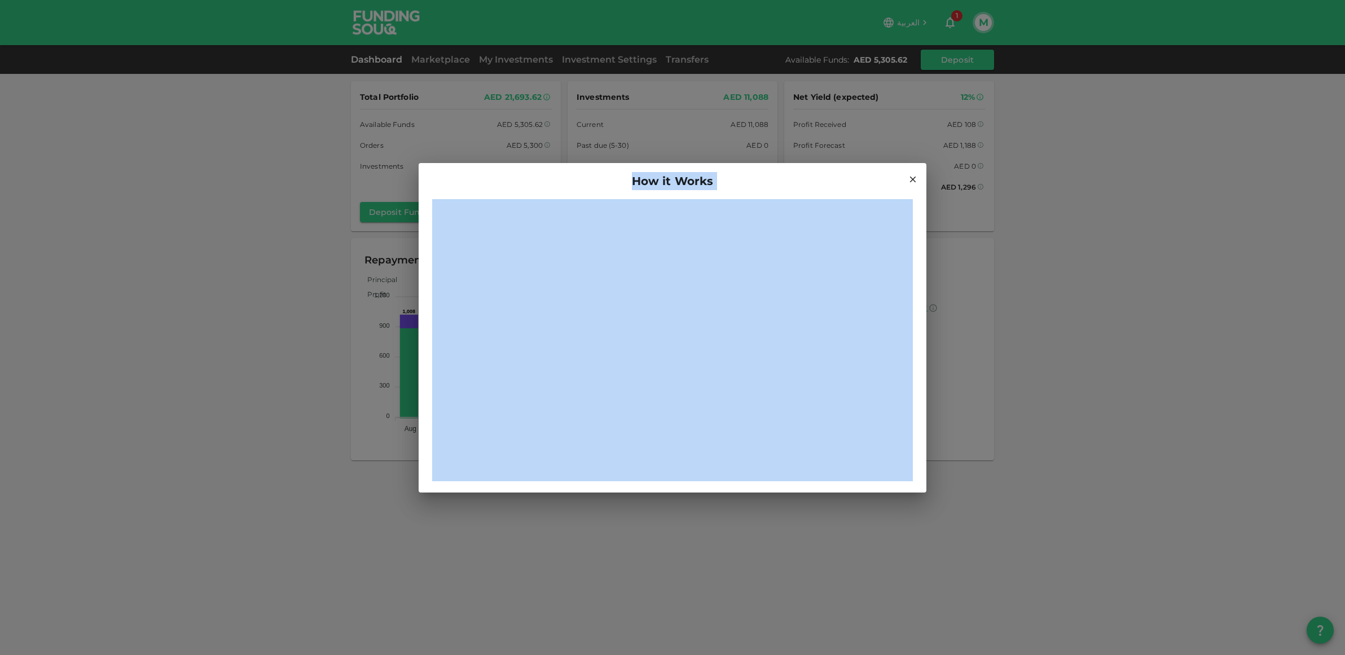
click at [996, 304] on div "How it Works" at bounding box center [672, 327] width 1345 height 655
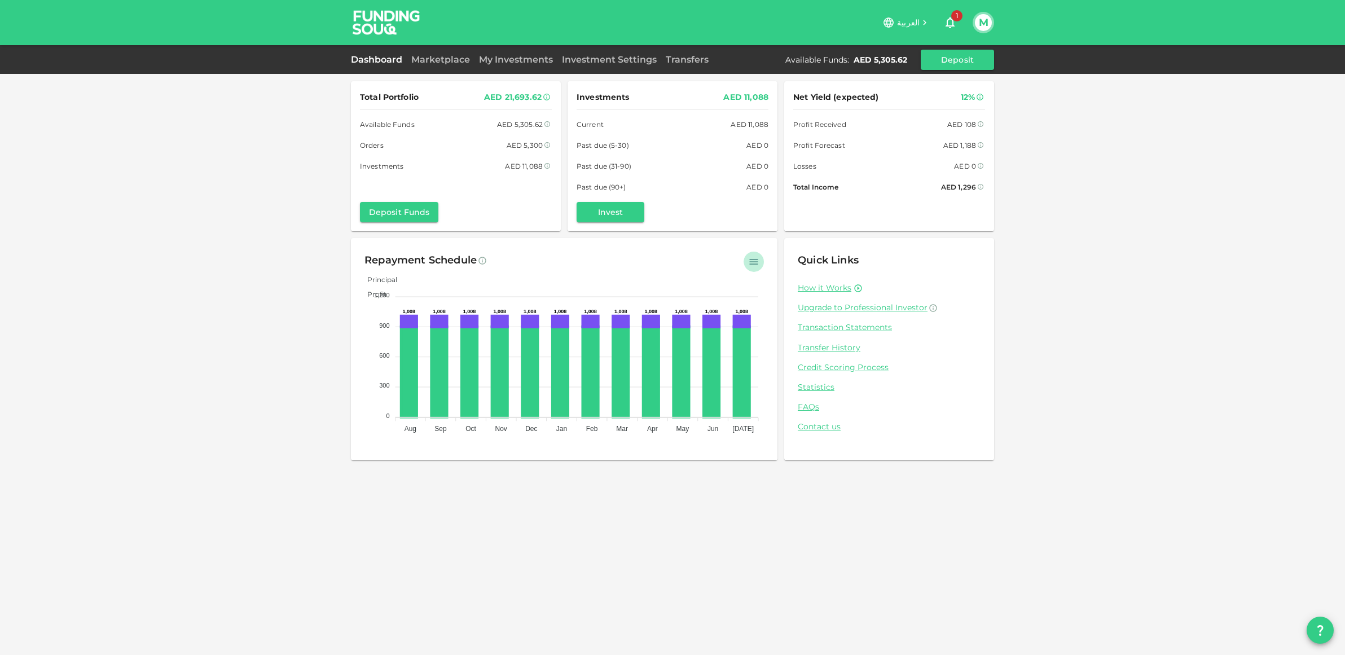
click at [751, 262] on icon "button" at bounding box center [753, 261] width 11 height 11
click at [687, 245] on div "Repayment Schedule Download CSV Principal Profit 1,200 1,200 900 900 600 600 30…" at bounding box center [564, 349] width 426 height 223
click at [380, 23] on img at bounding box center [386, 22] width 85 height 45
click at [812, 405] on link "FAQs" at bounding box center [889, 407] width 183 height 11
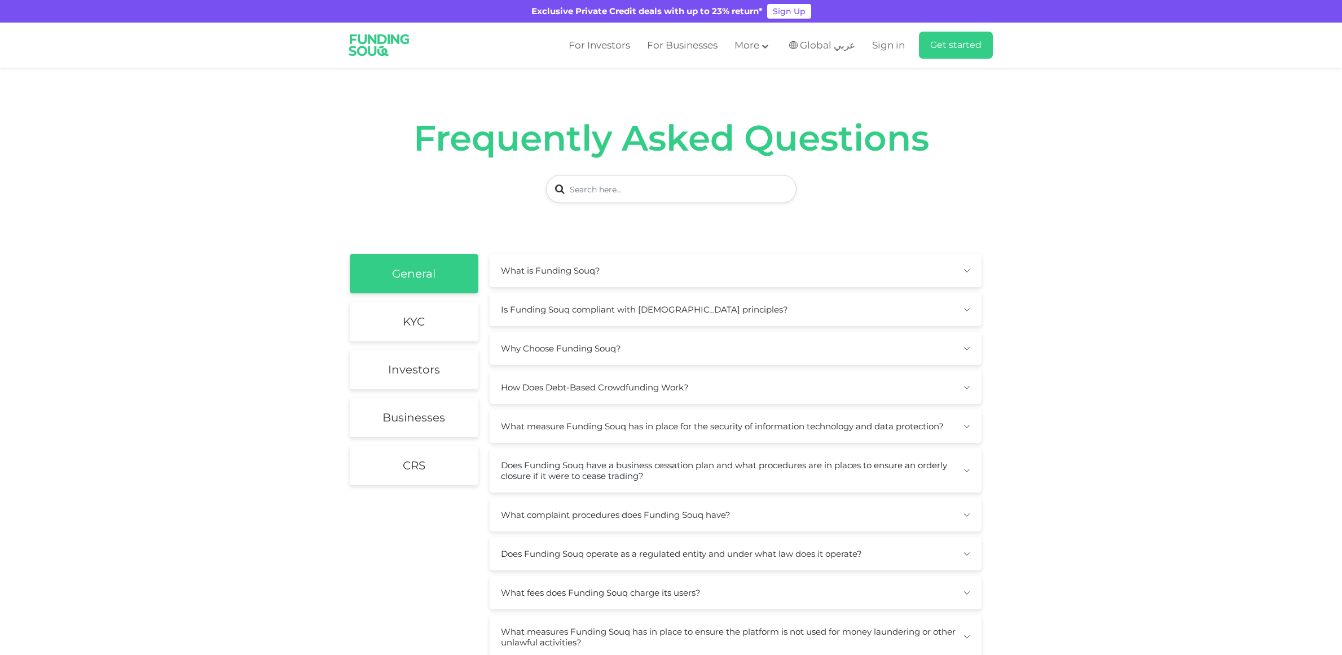
click at [665, 305] on button "Is Funding Souq compliant with Shariah principles?" at bounding box center [736, 309] width 492 height 33
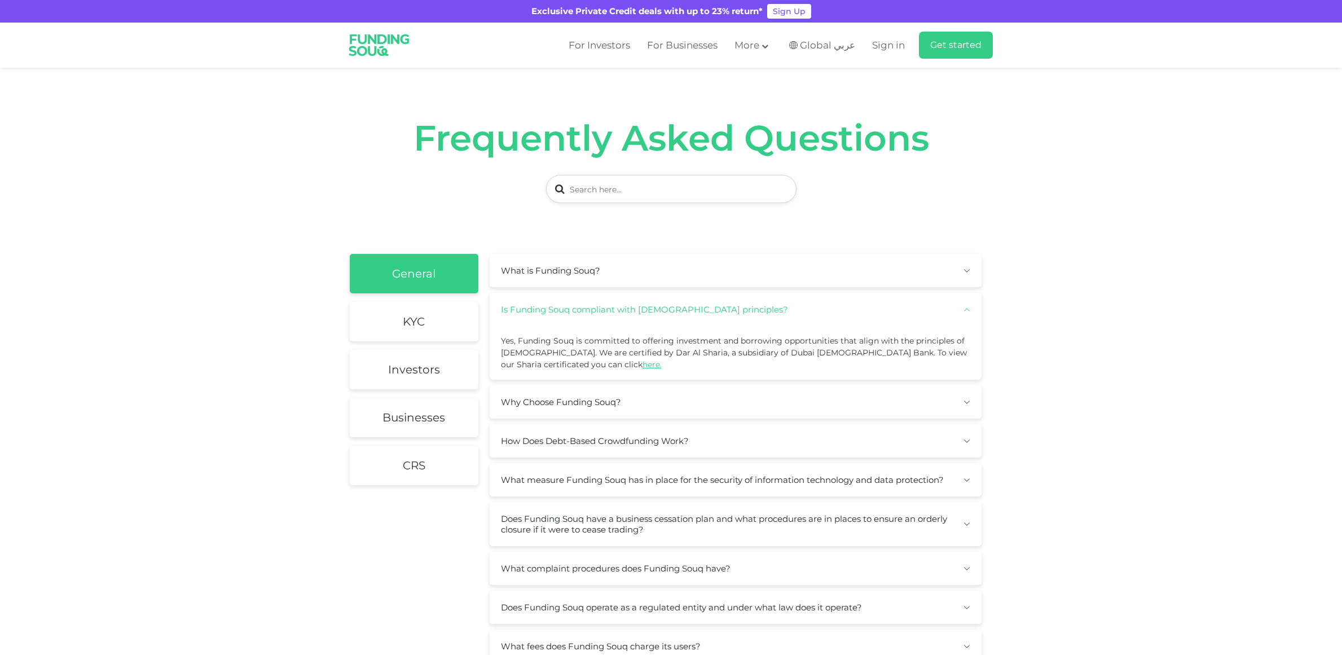
click at [659, 406] on button "Why Choose Funding Souq?" at bounding box center [736, 401] width 492 height 33
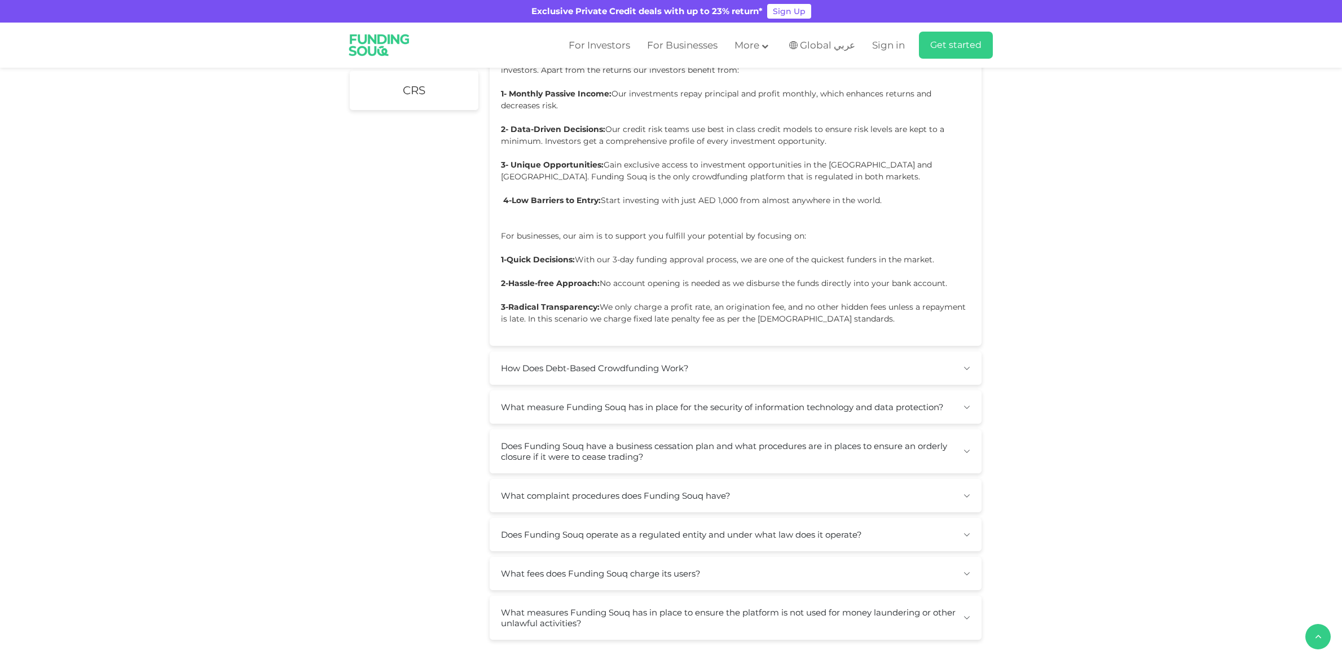
scroll to position [376, 0]
click at [627, 403] on button "What measure Funding Souq has in place for the security of information technolo…" at bounding box center [736, 406] width 492 height 33
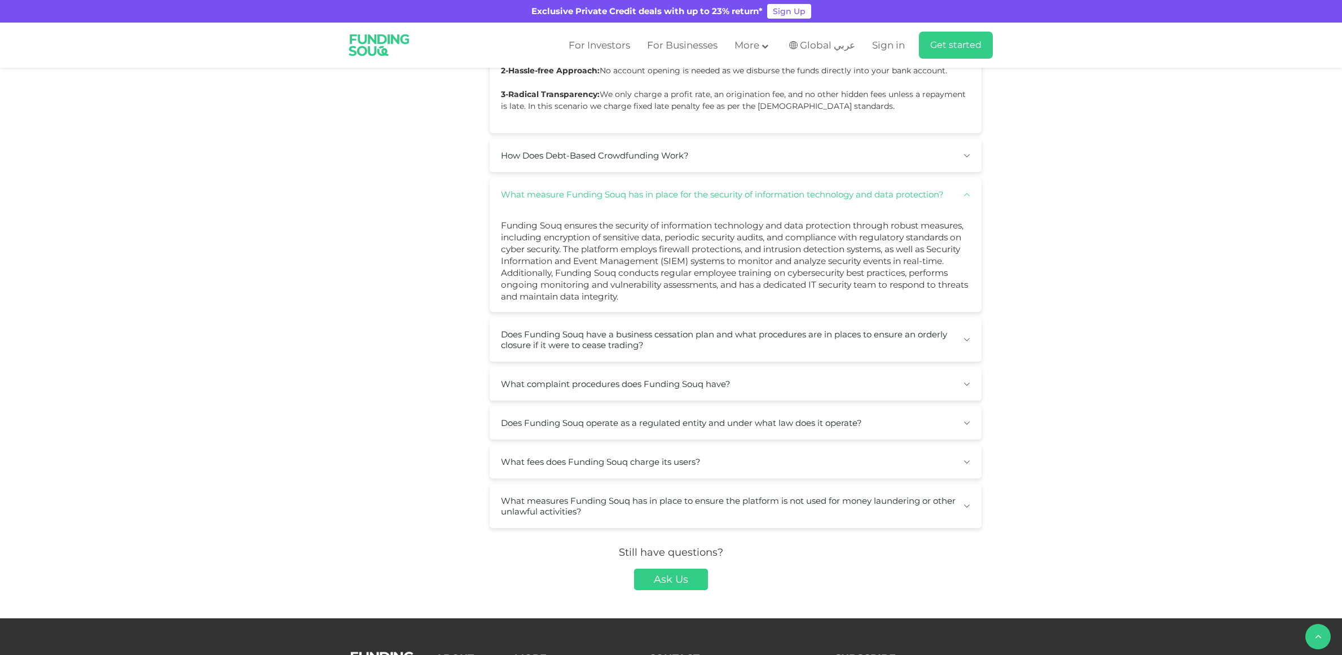
scroll to position [589, 0]
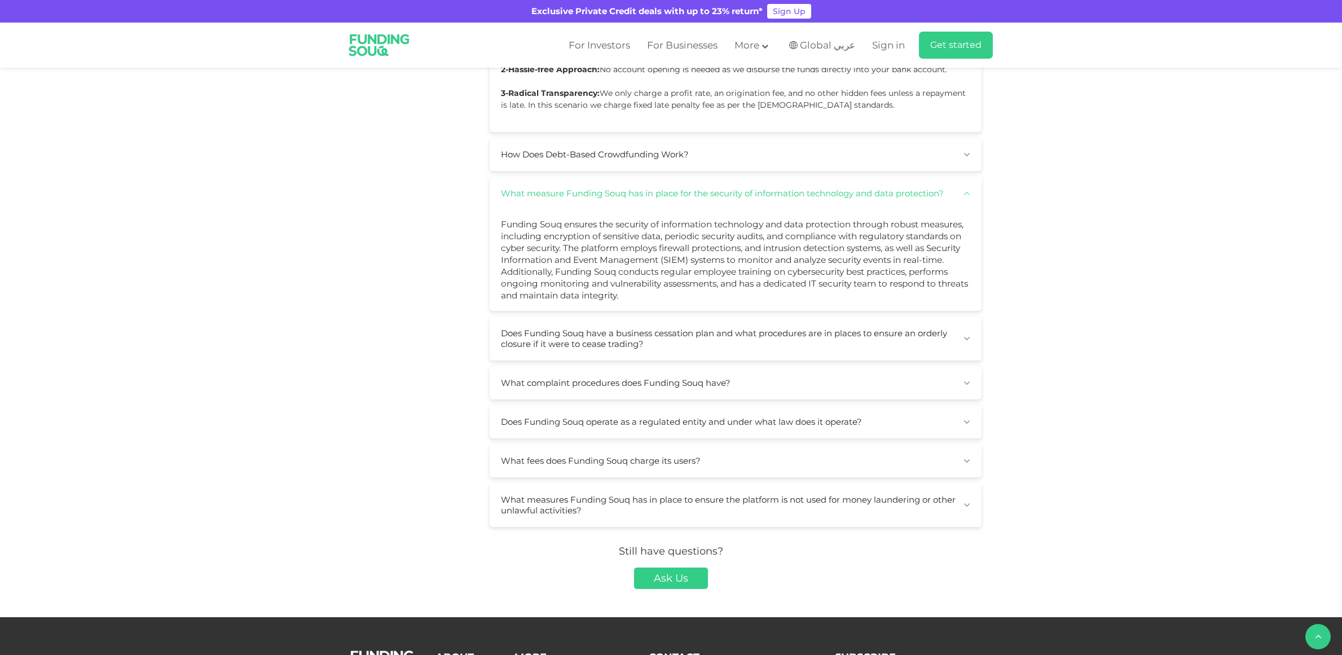
click at [613, 346] on button "Does Funding Souq have a business cessation plan and what procedures are in pla…" at bounding box center [736, 338] width 492 height 44
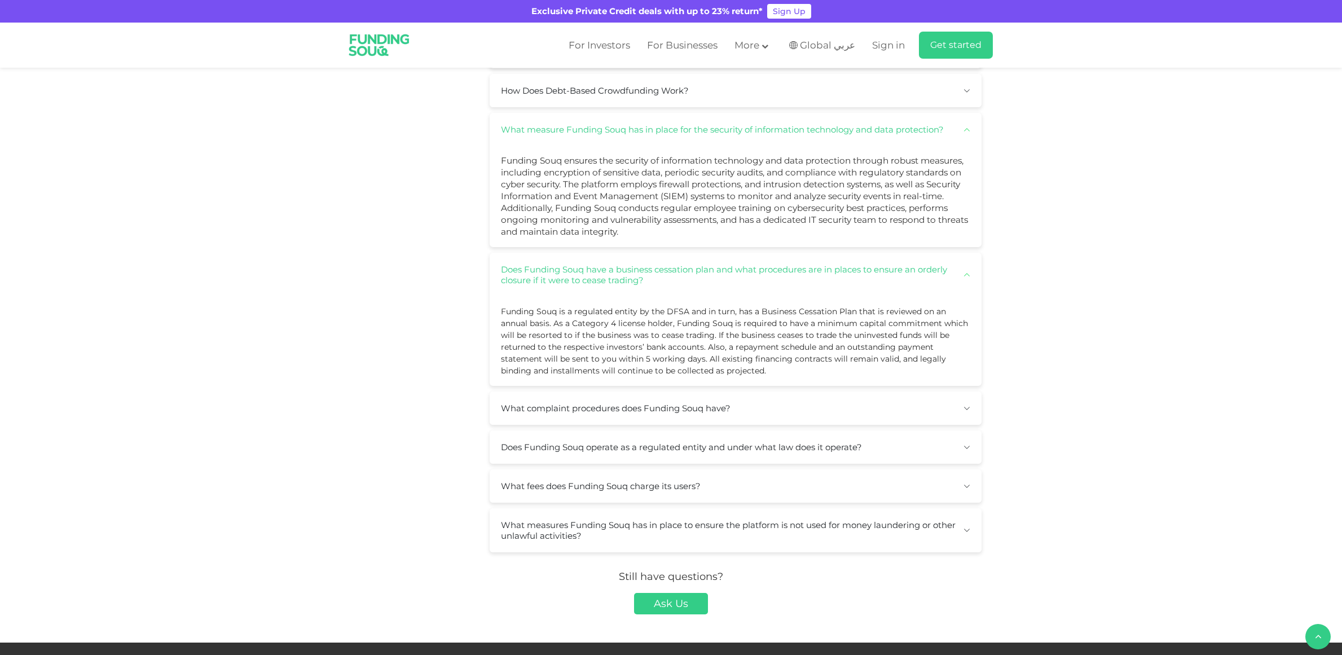
click at [647, 416] on button "What complaint procedures does Funding Souq have?" at bounding box center [736, 408] width 492 height 33
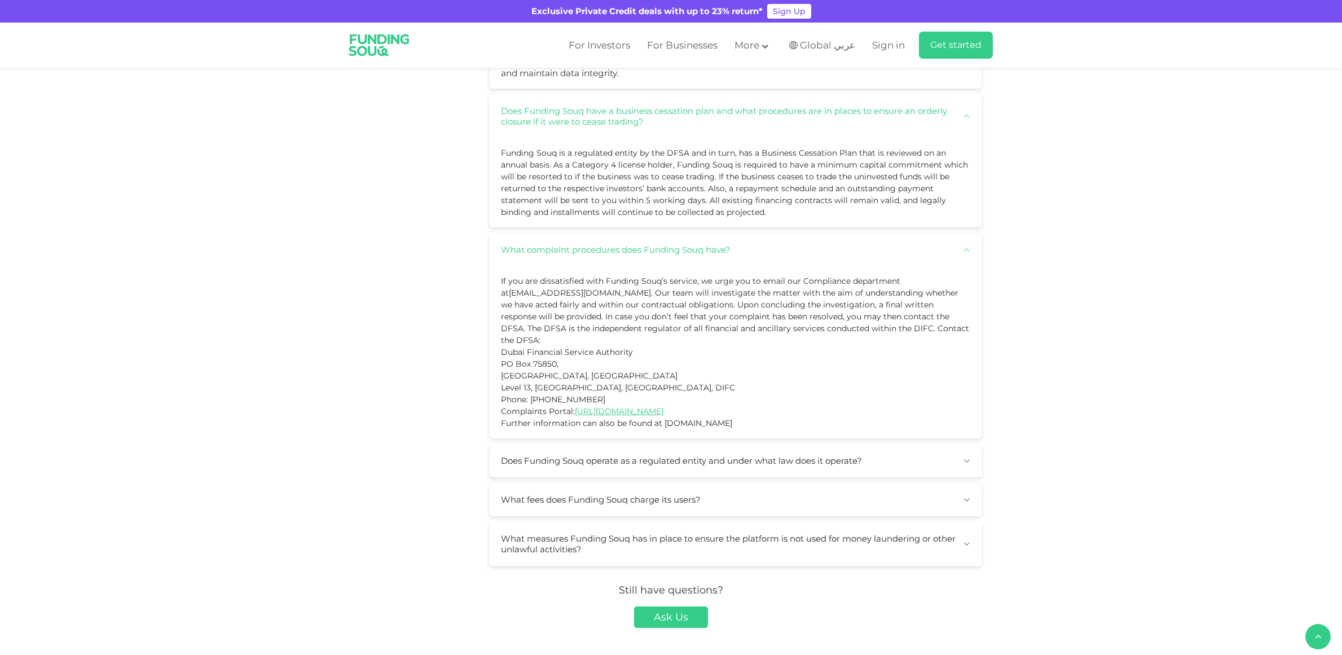
scroll to position [815, 0]
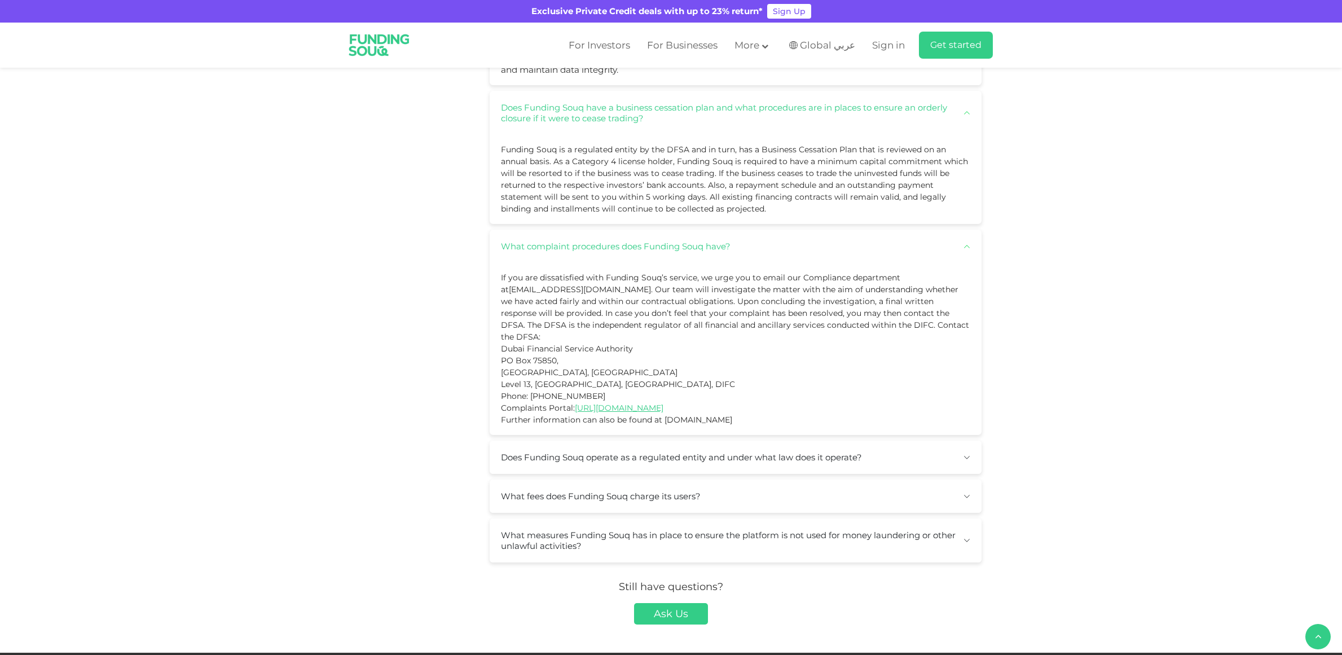
click at [653, 445] on button "Does Funding Souq operate as a regulated entity and under what law does it oper…" at bounding box center [736, 457] width 492 height 33
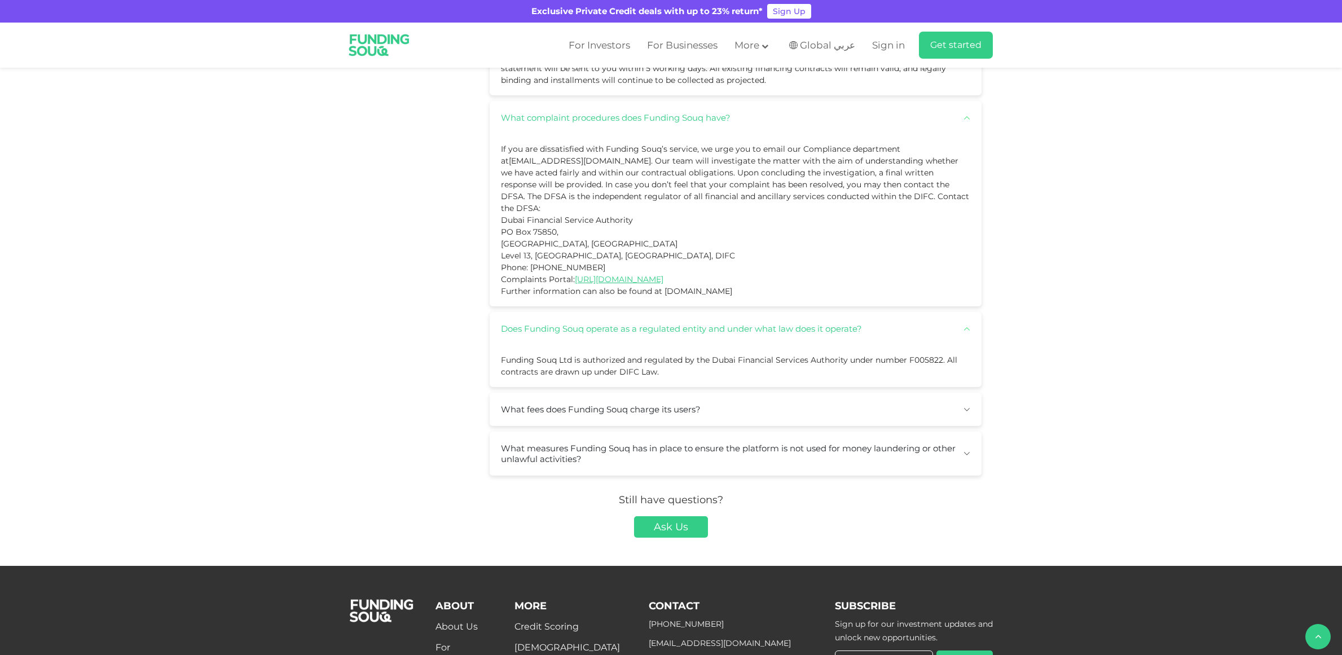
scroll to position [944, 0]
click at [711, 393] on button "What fees does Funding Souq charge its users?" at bounding box center [736, 408] width 492 height 33
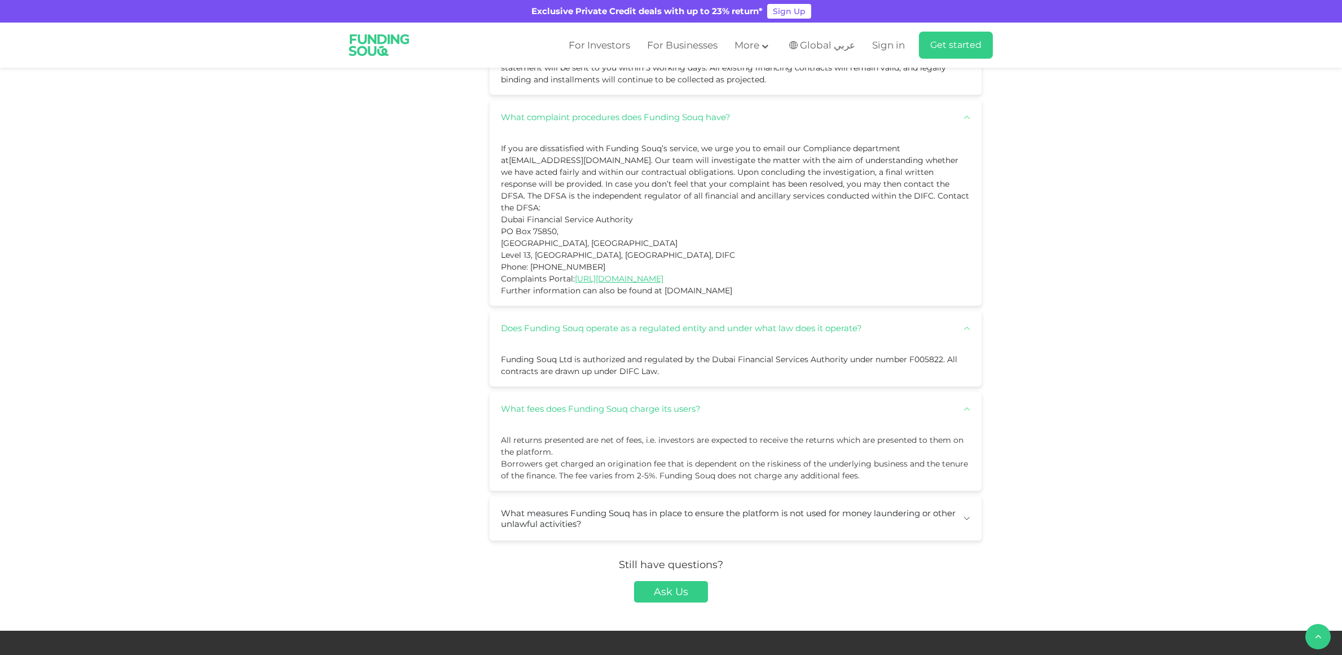
click at [711, 394] on button "What fees does Funding Souq charge its users?" at bounding box center [736, 408] width 492 height 33
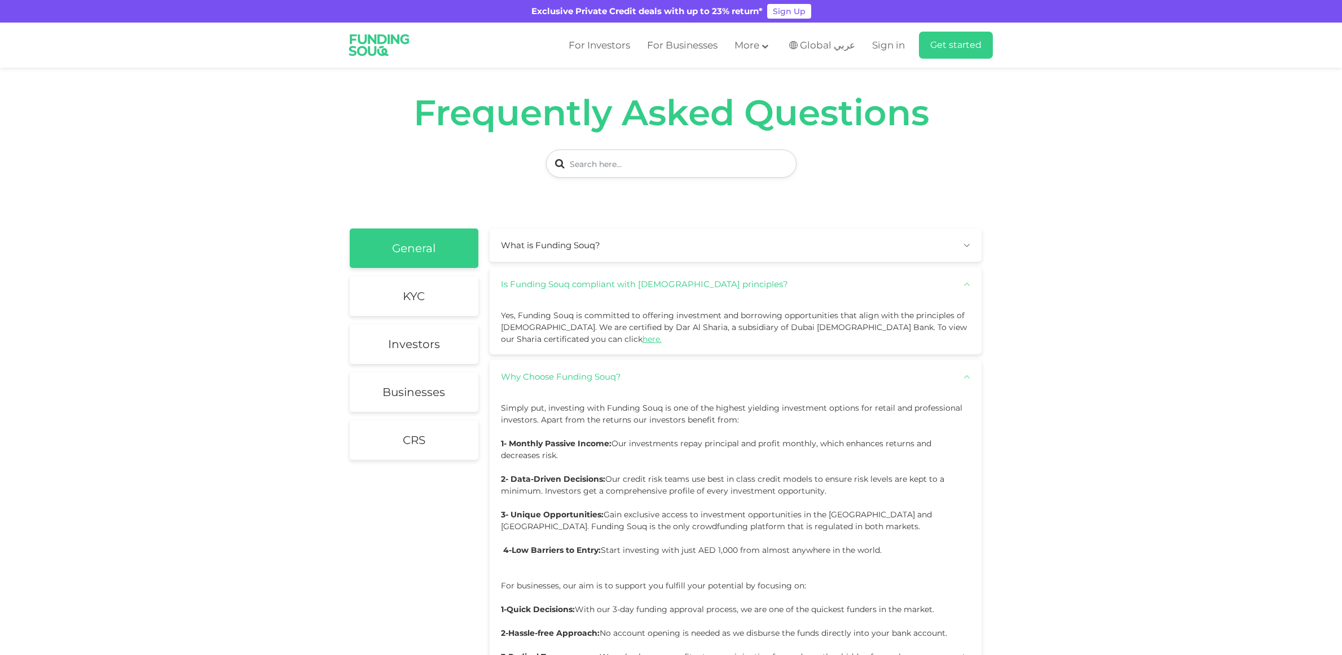
scroll to position [0, 0]
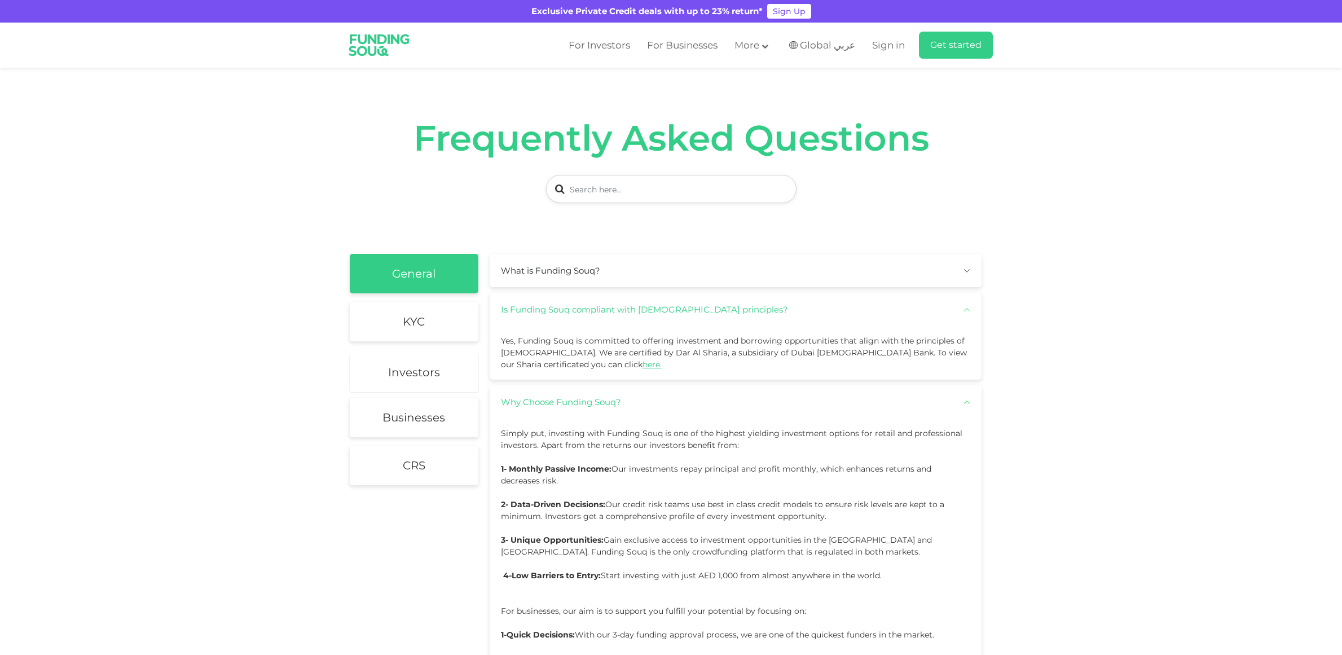
click at [402, 368] on h2 "Investors" at bounding box center [414, 373] width 52 height 14
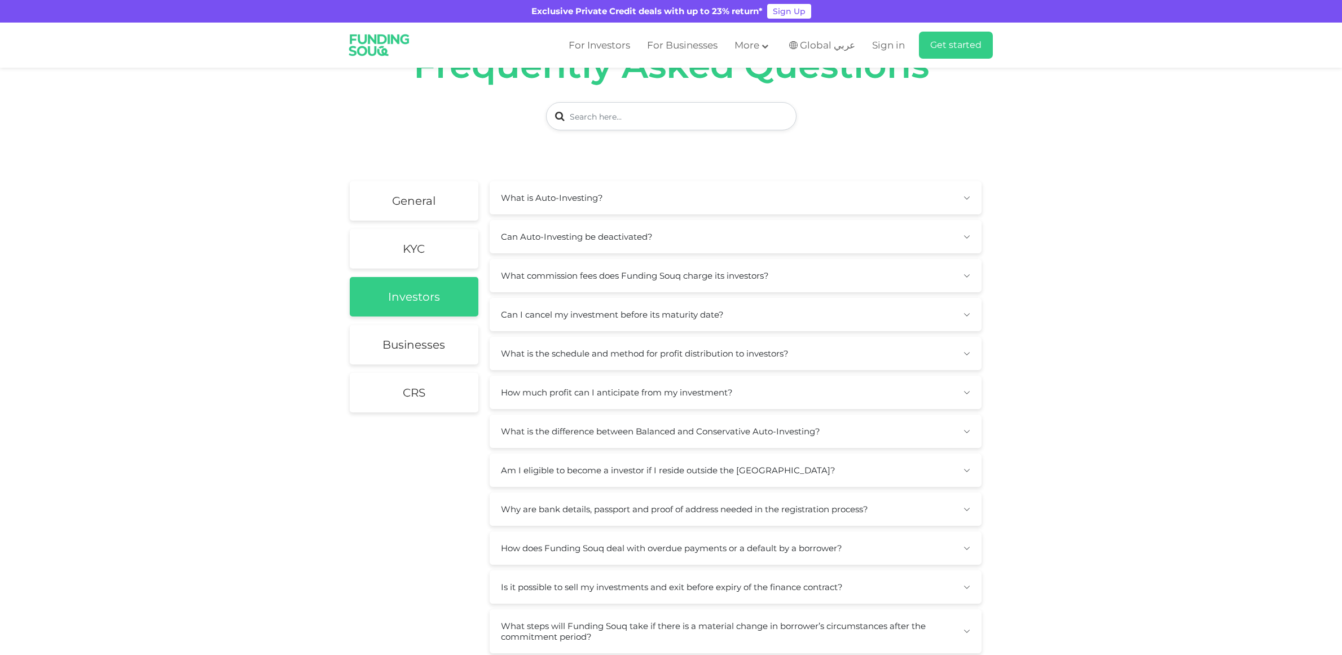
scroll to position [73, 0]
click at [642, 432] on button "What is the difference between Balanced and Conservative Auto-Investing?" at bounding box center [736, 430] width 492 height 33
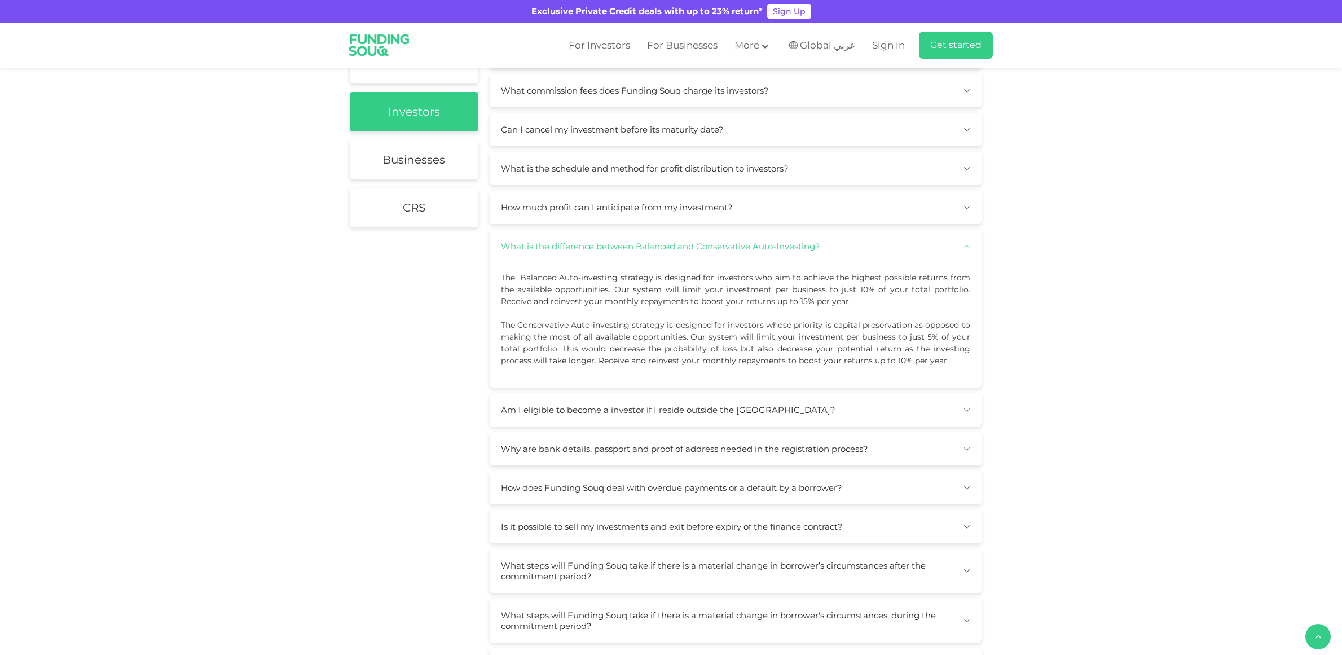
scroll to position [267, 0]
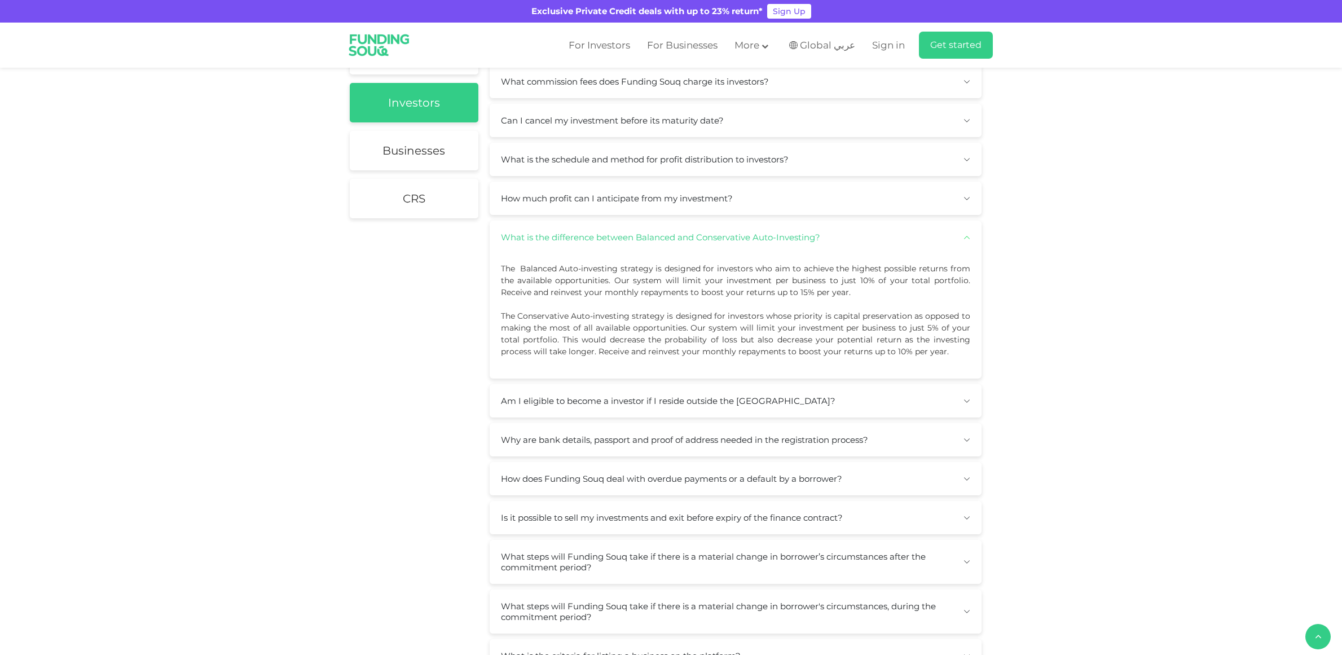
click at [622, 513] on button "Is it possible to sell my investments and exit before expiry of the finance con…" at bounding box center [736, 517] width 492 height 33
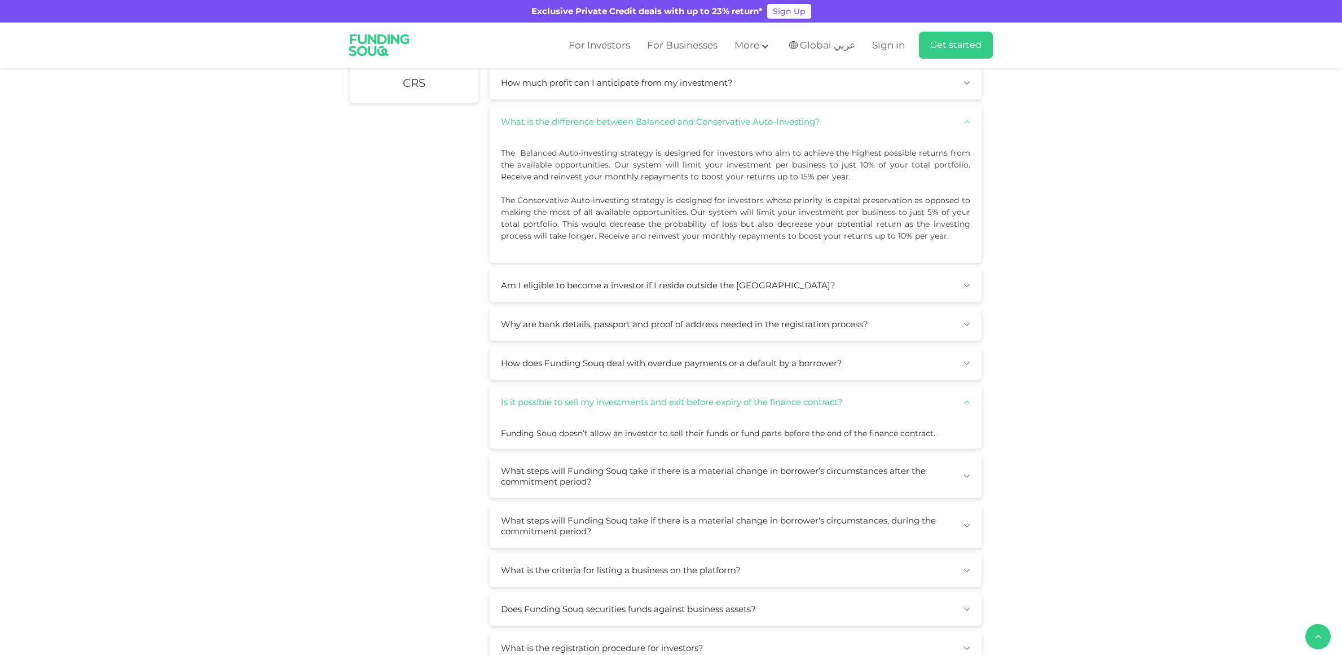
scroll to position [0, 0]
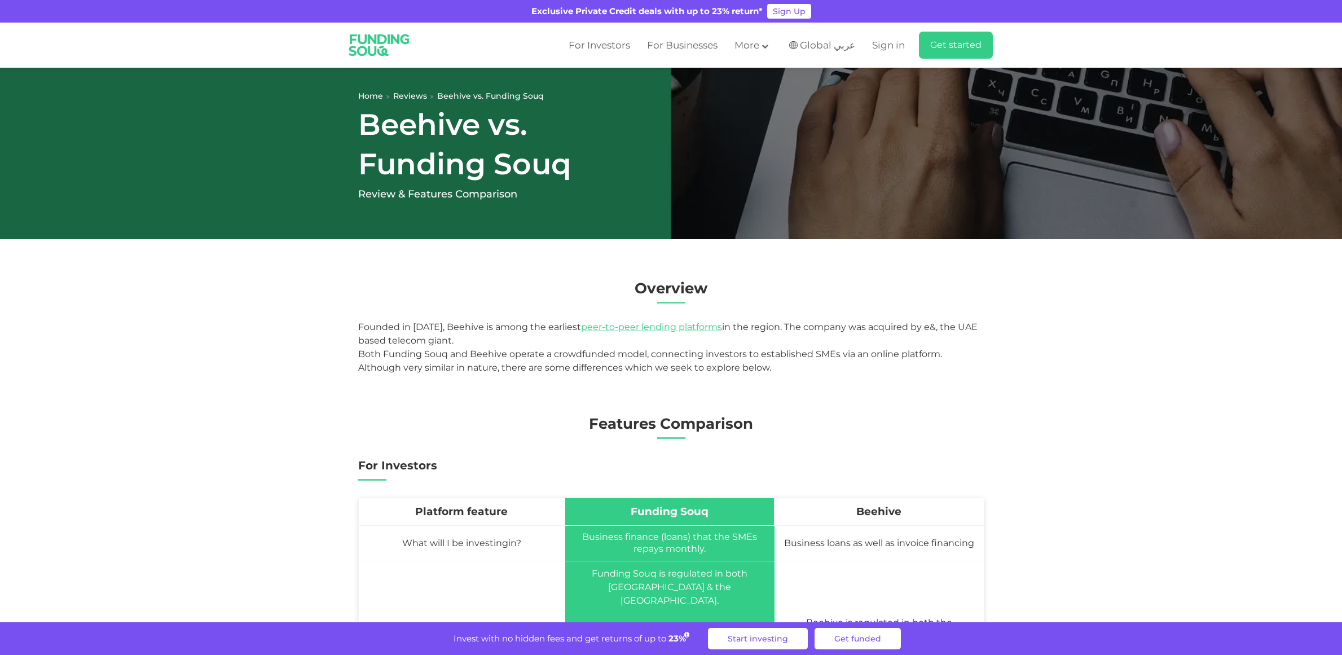
scroll to position [13, 0]
